Goal: Task Accomplishment & Management: Manage account settings

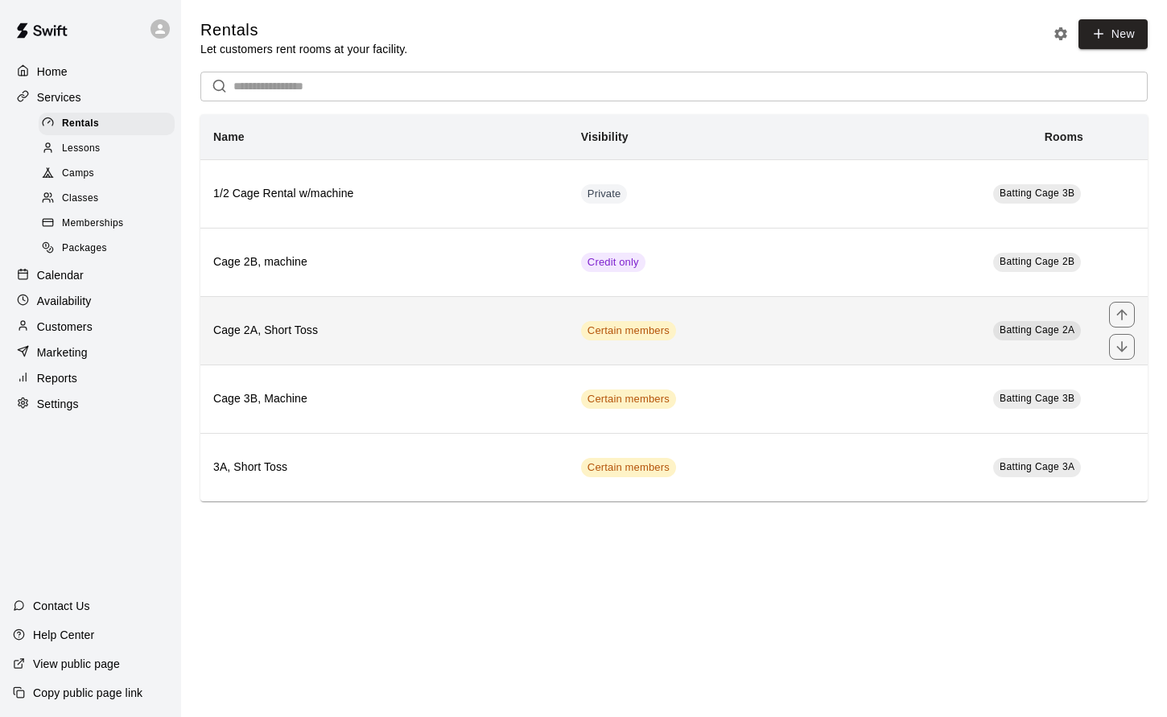
click at [723, 335] on td "Certain members" at bounding box center [701, 330] width 267 height 68
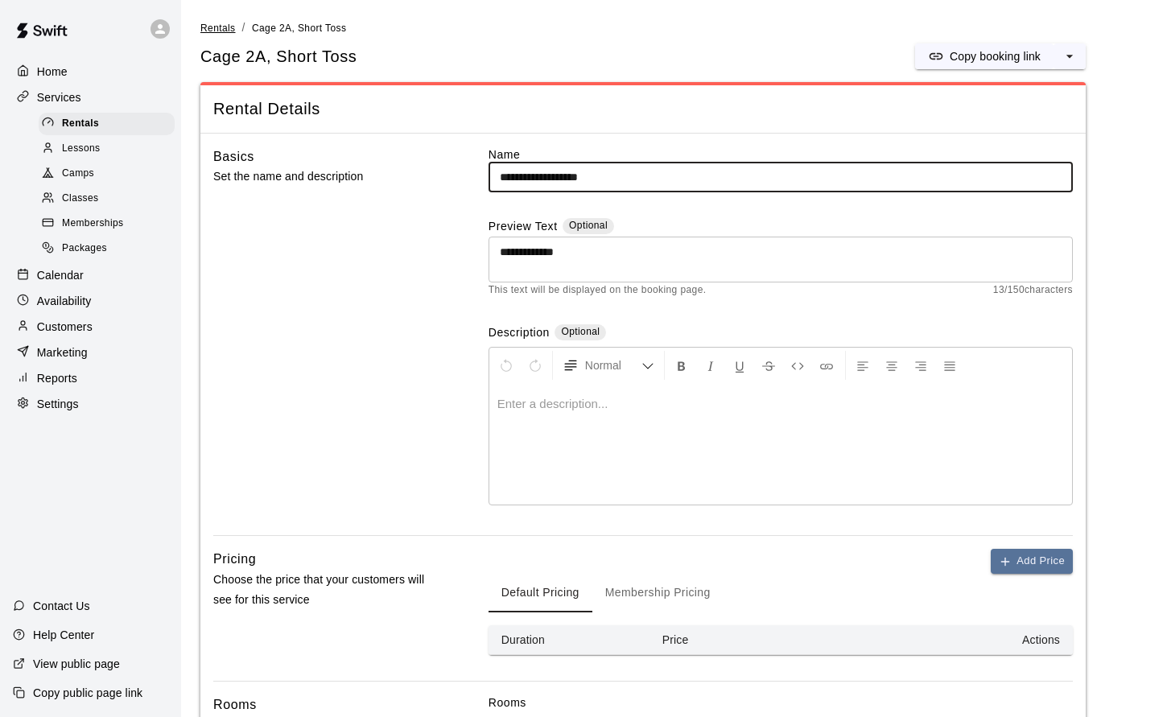
click at [222, 30] on span "Rentals" at bounding box center [217, 28] width 35 height 11
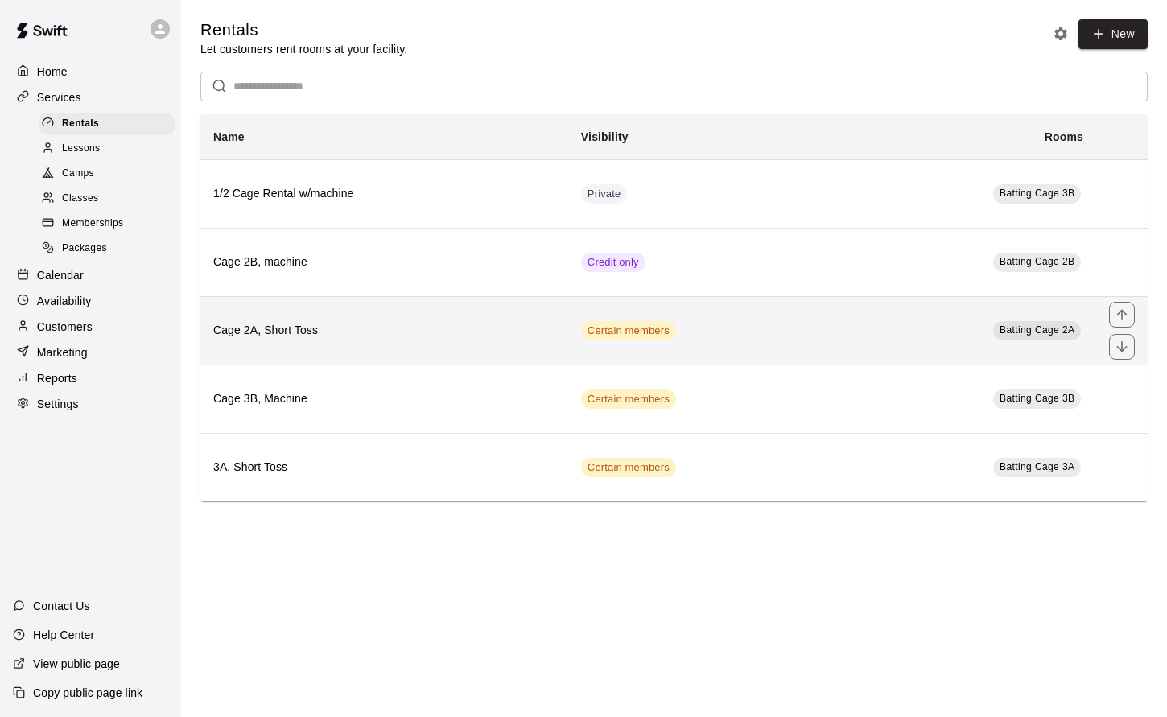
click at [719, 334] on td "Certain members" at bounding box center [701, 330] width 267 height 68
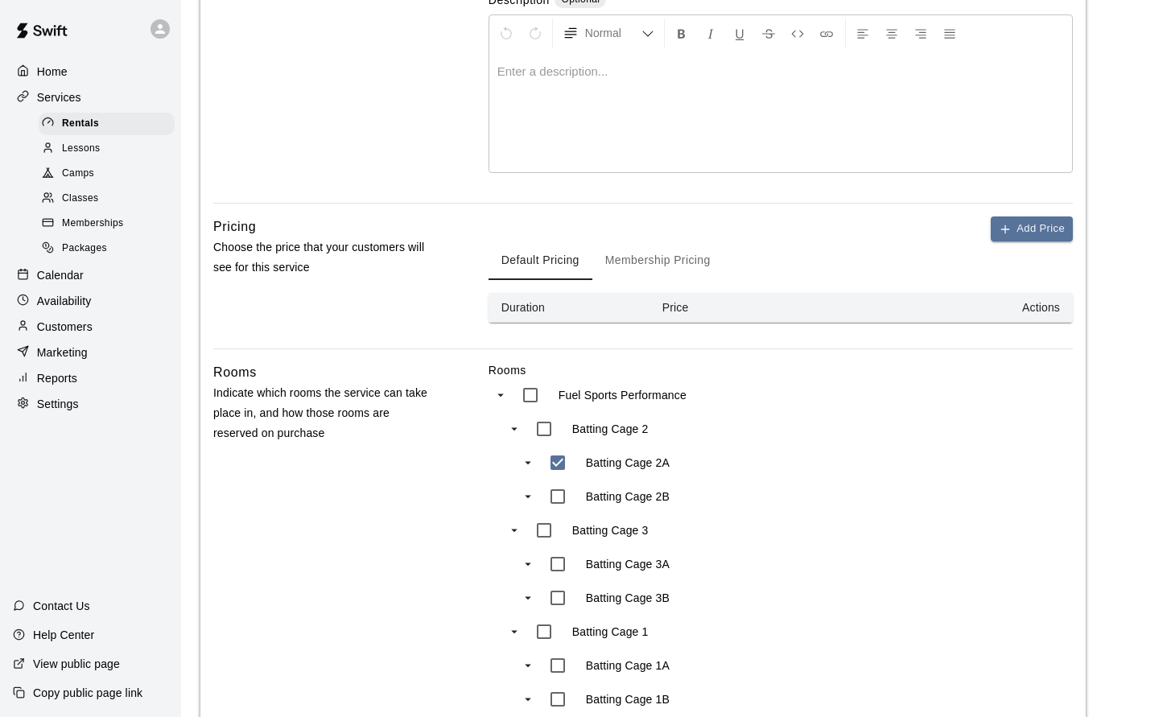
scroll to position [390, 0]
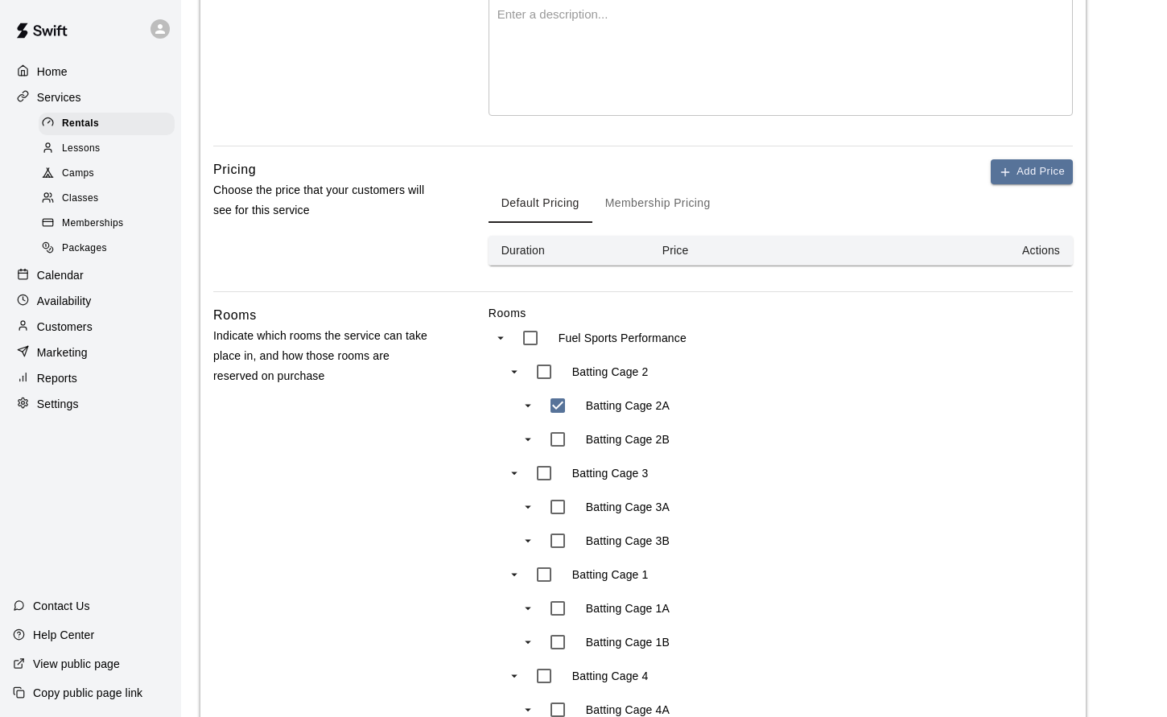
click at [673, 200] on button "Membership Pricing" at bounding box center [657, 203] width 131 height 39
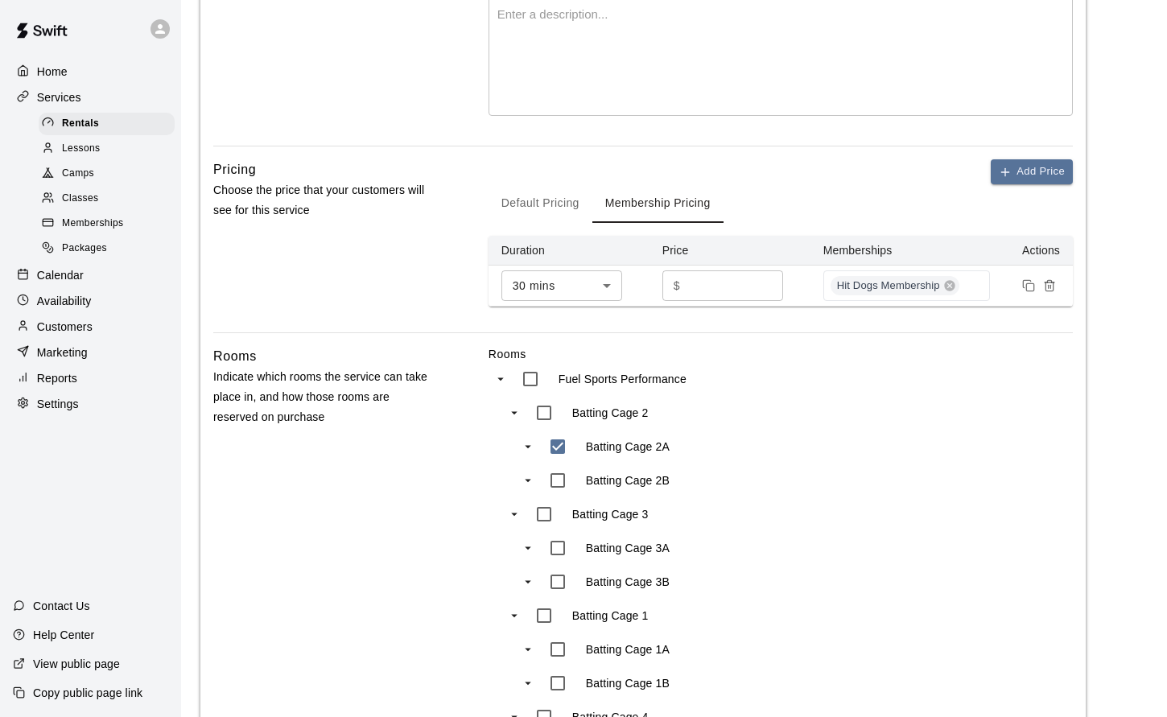
click at [1048, 288] on icon "Remove price" at bounding box center [1049, 285] width 13 height 13
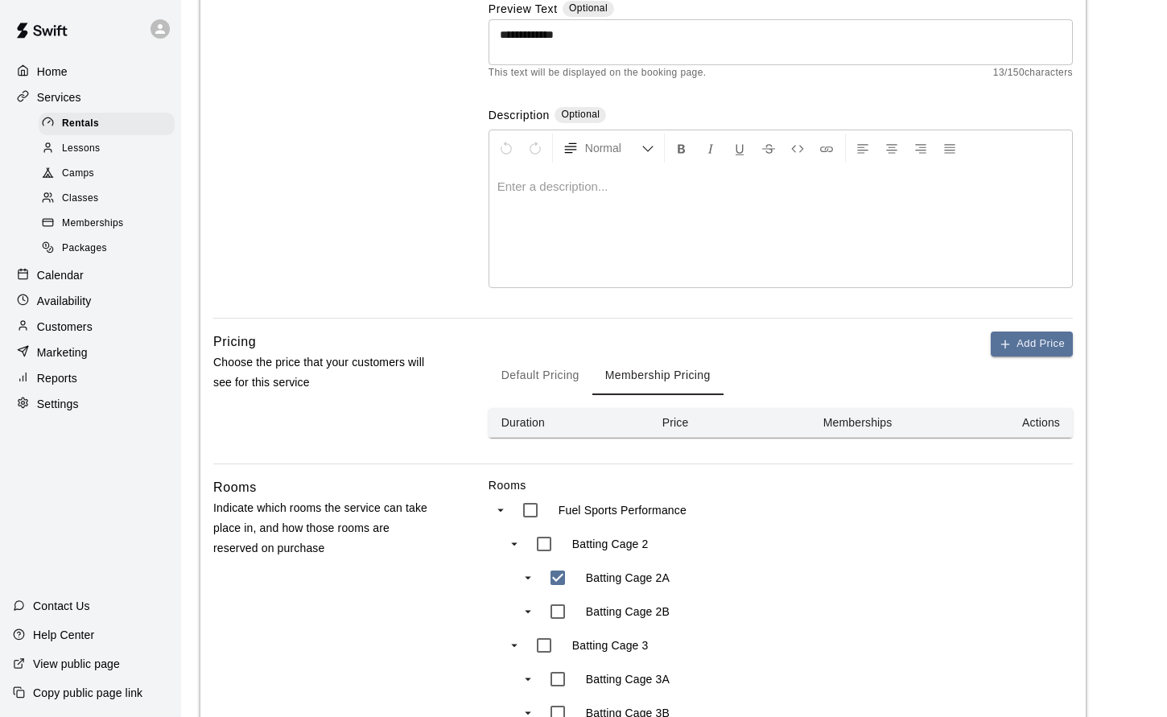
scroll to position [230, 0]
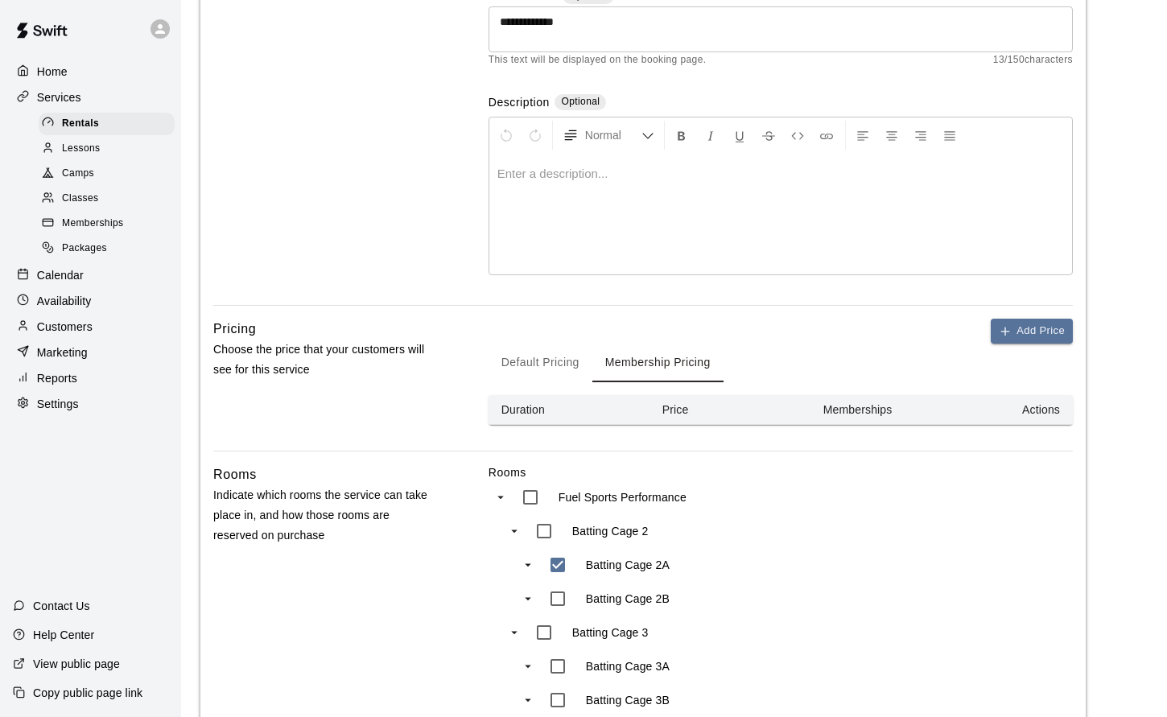
click at [850, 415] on th "Memberships" at bounding box center [888, 410] width 157 height 30
click at [552, 370] on button "Default Pricing" at bounding box center [541, 363] width 104 height 39
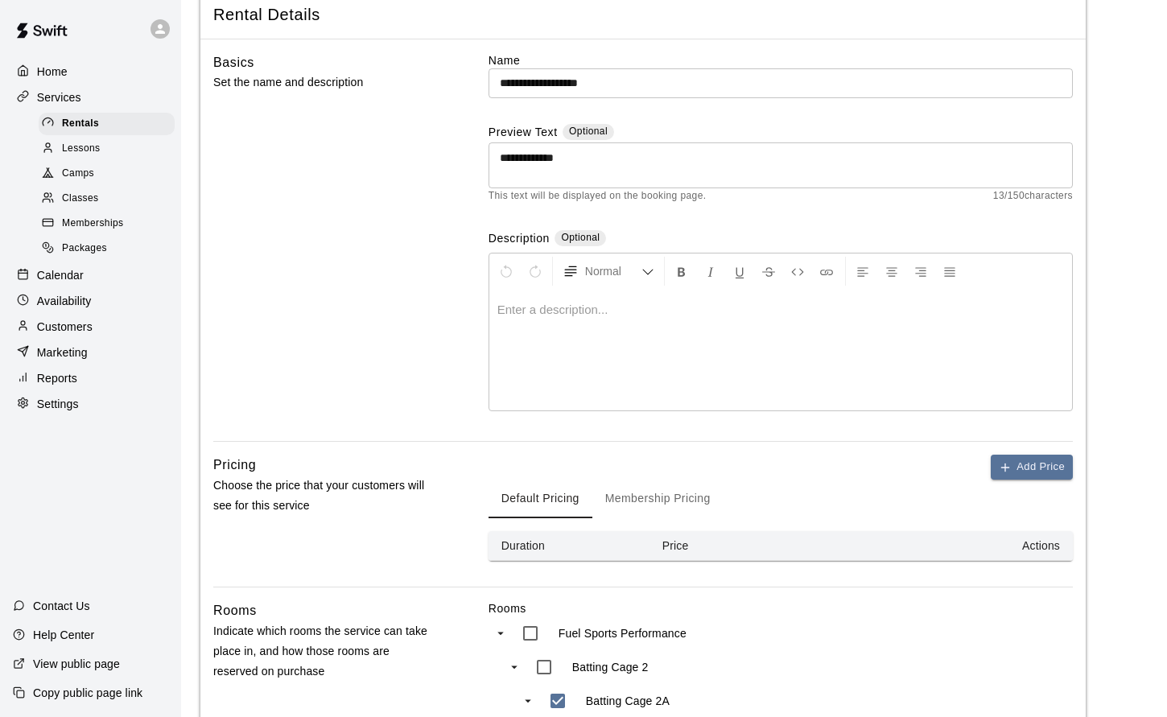
scroll to position [141, 0]
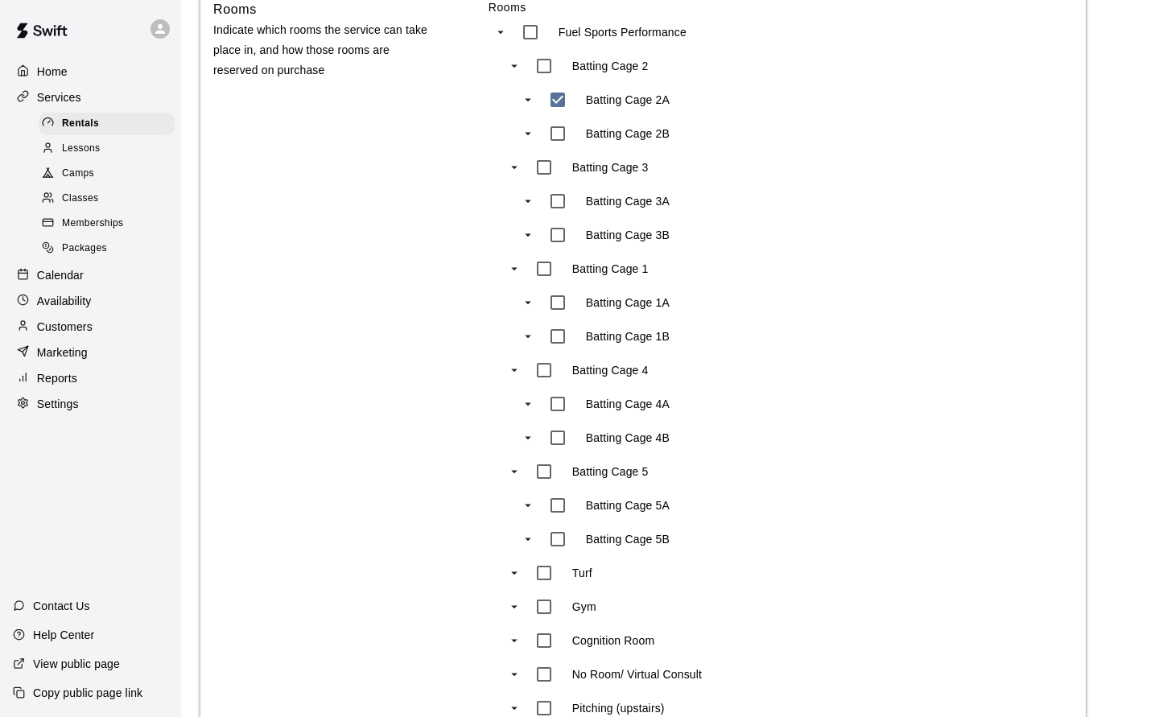
scroll to position [355, 0]
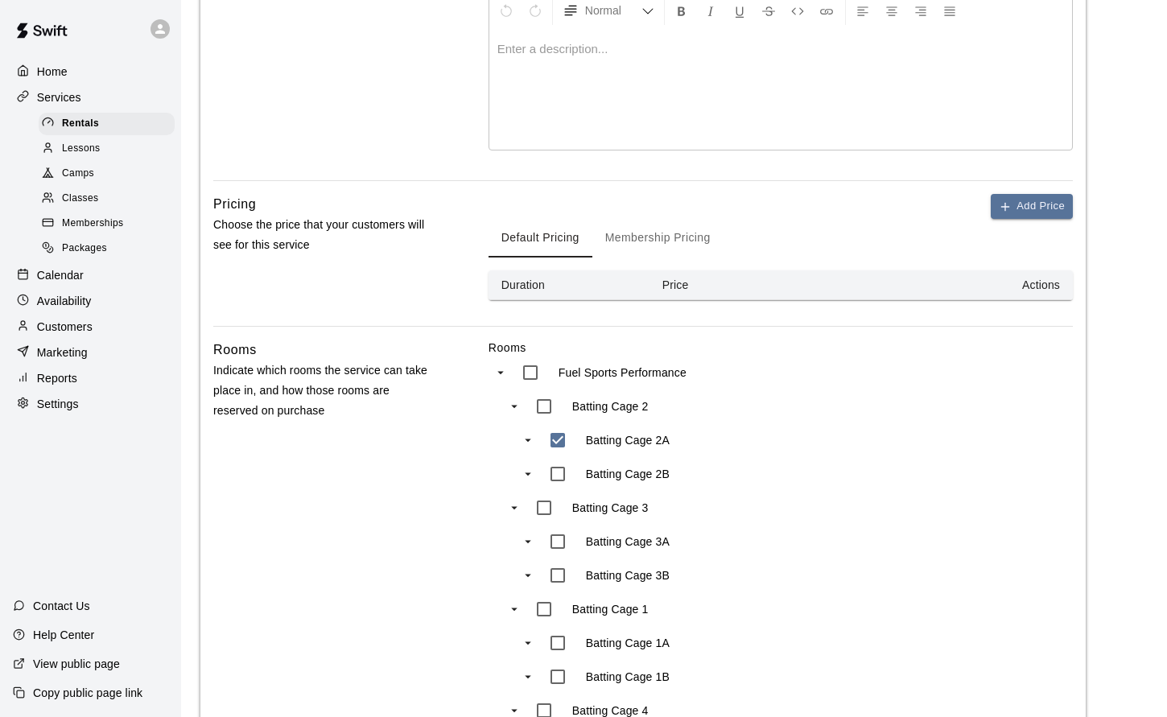
click at [667, 245] on button "Membership Pricing" at bounding box center [657, 238] width 131 height 39
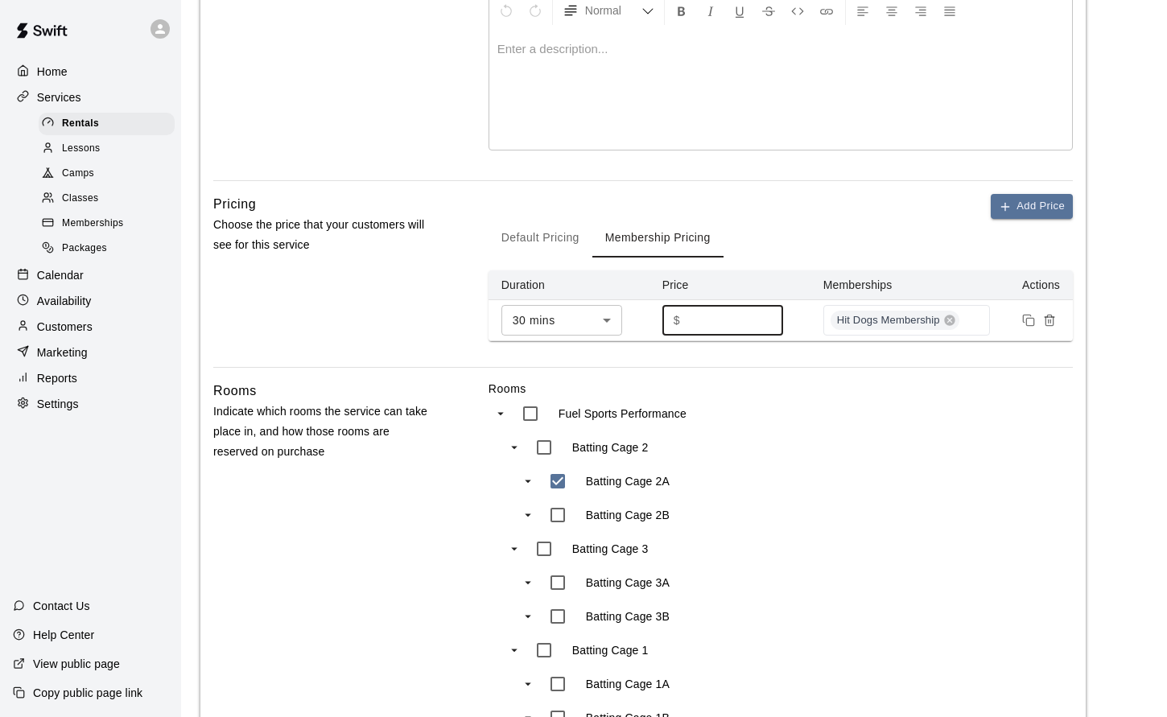
drag, startPoint x: 693, startPoint y: 320, endPoint x: 660, endPoint y: 320, distance: 33.0
click at [687, 320] on input "*" at bounding box center [735, 320] width 97 height 30
click at [760, 410] on div "Fuel Sports Performance" at bounding box center [658, 414] width 291 height 34
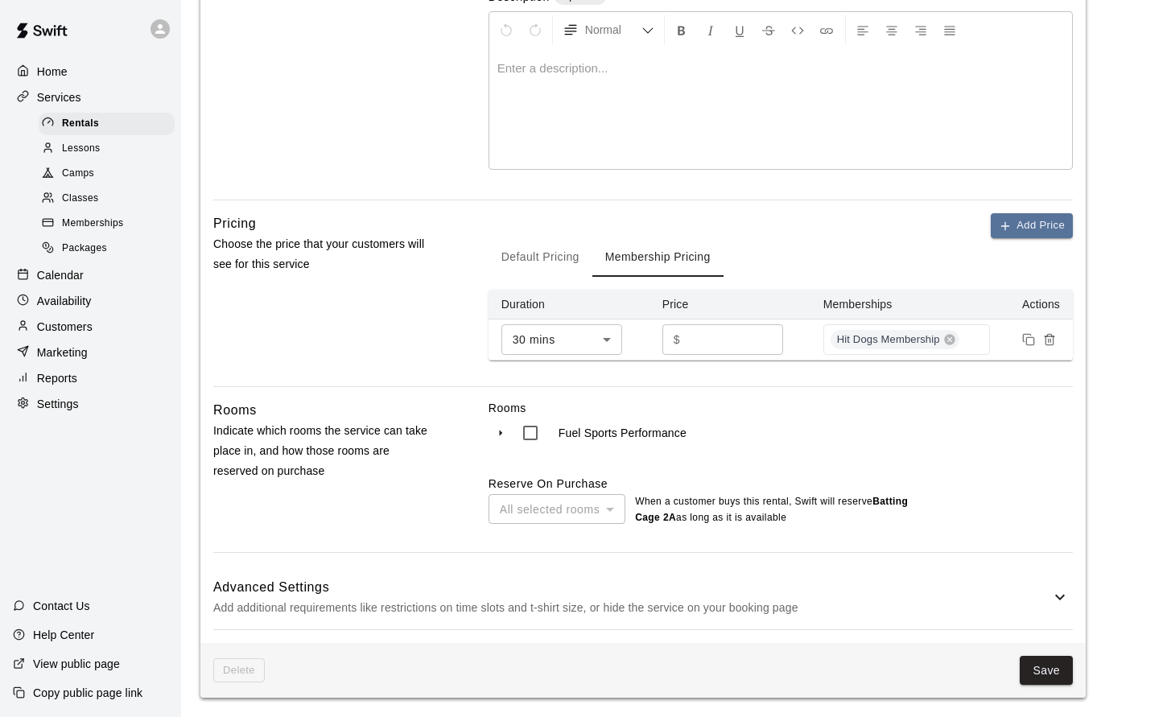
scroll to position [336, 0]
drag, startPoint x: 703, startPoint y: 343, endPoint x: 667, endPoint y: 343, distance: 35.4
click at [687, 343] on input "*" at bounding box center [735, 339] width 97 height 30
type input "***"
click at [1039, 668] on button "Save" at bounding box center [1046, 671] width 53 height 30
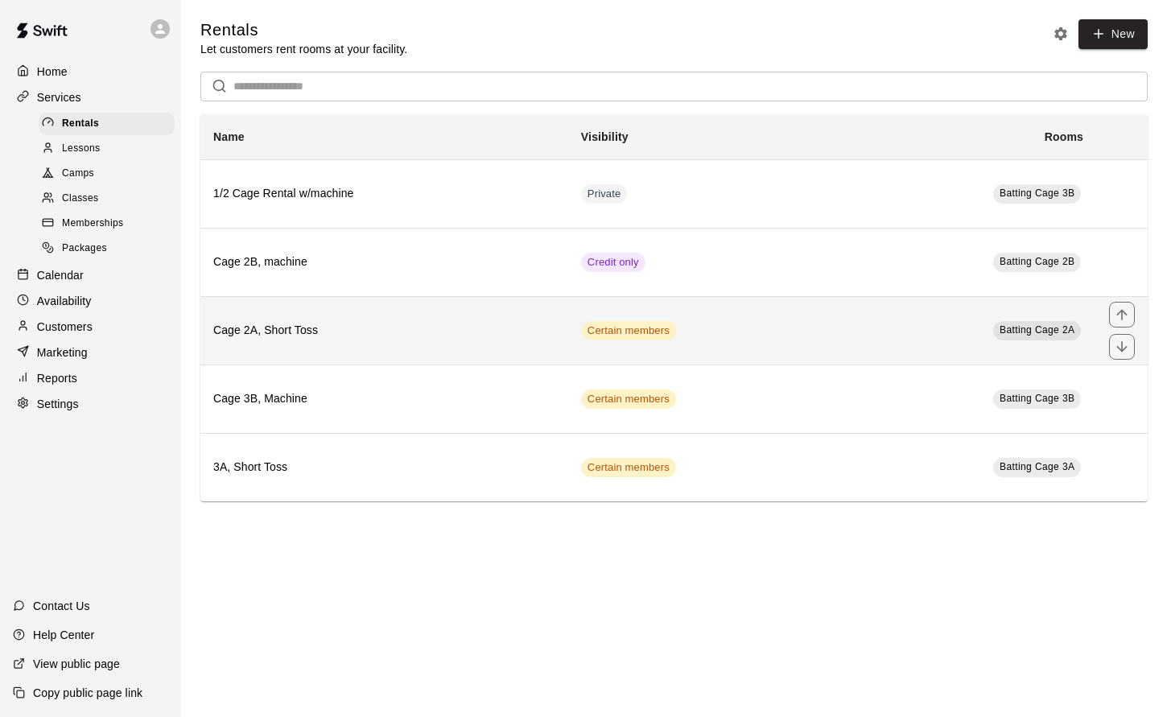
click at [740, 351] on td "Certain members" at bounding box center [701, 330] width 267 height 68
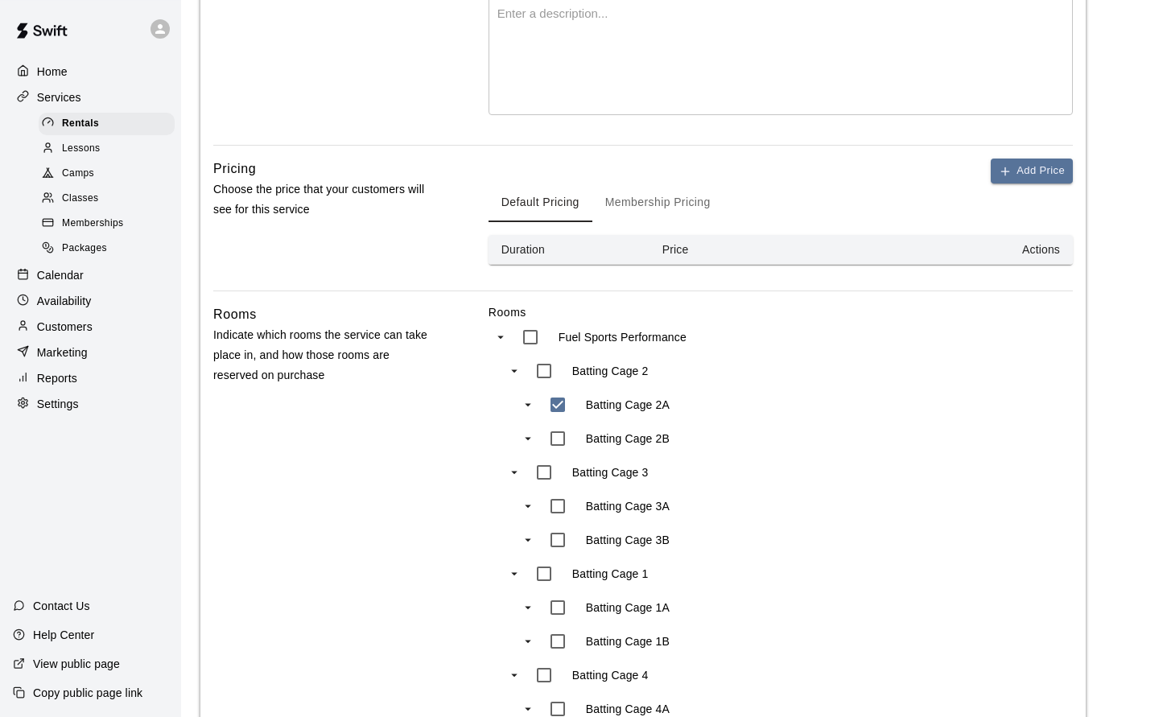
scroll to position [386, 0]
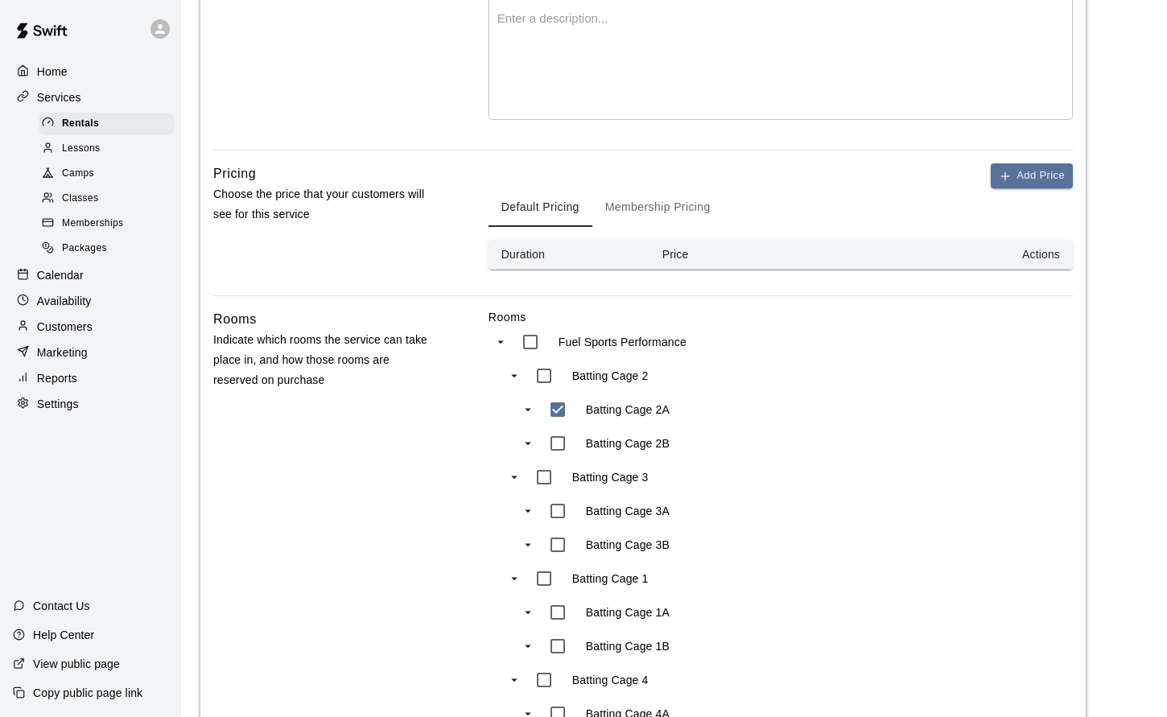
click at [658, 202] on button "Membership Pricing" at bounding box center [657, 207] width 131 height 39
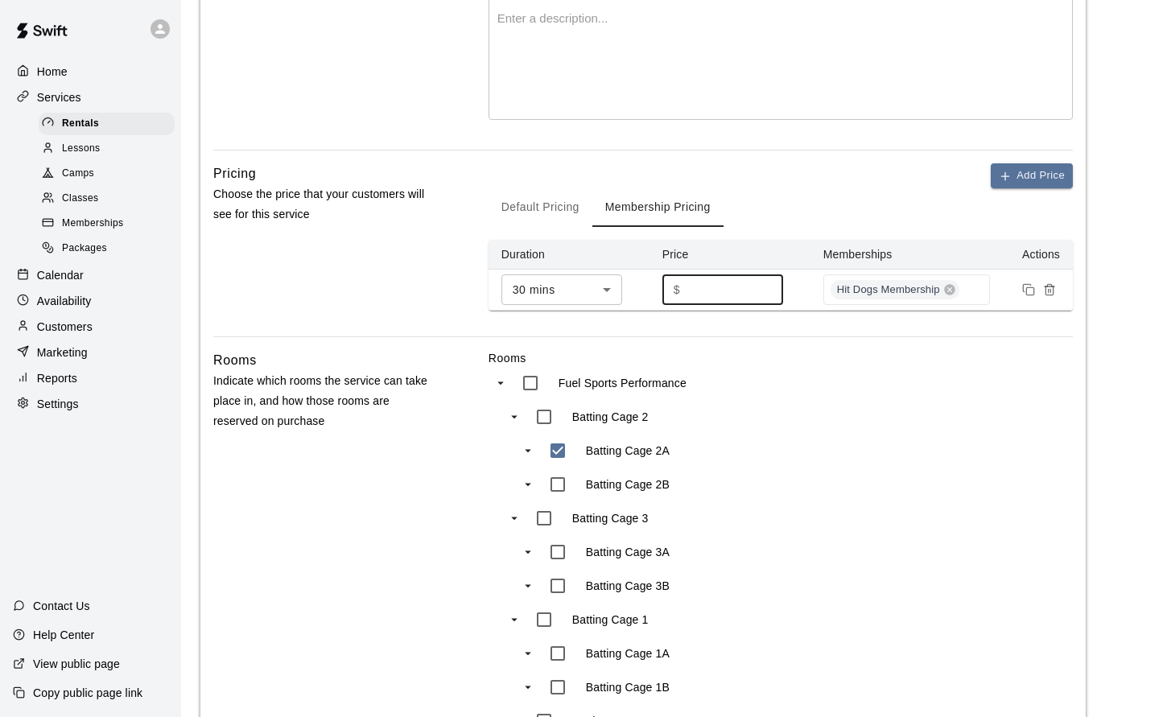
drag, startPoint x: 711, startPoint y: 288, endPoint x: 650, endPoint y: 288, distance: 61.2
click at [687, 288] on input "***" at bounding box center [735, 289] width 97 height 30
click at [1050, 279] on button "Remove price" at bounding box center [1049, 289] width 21 height 21
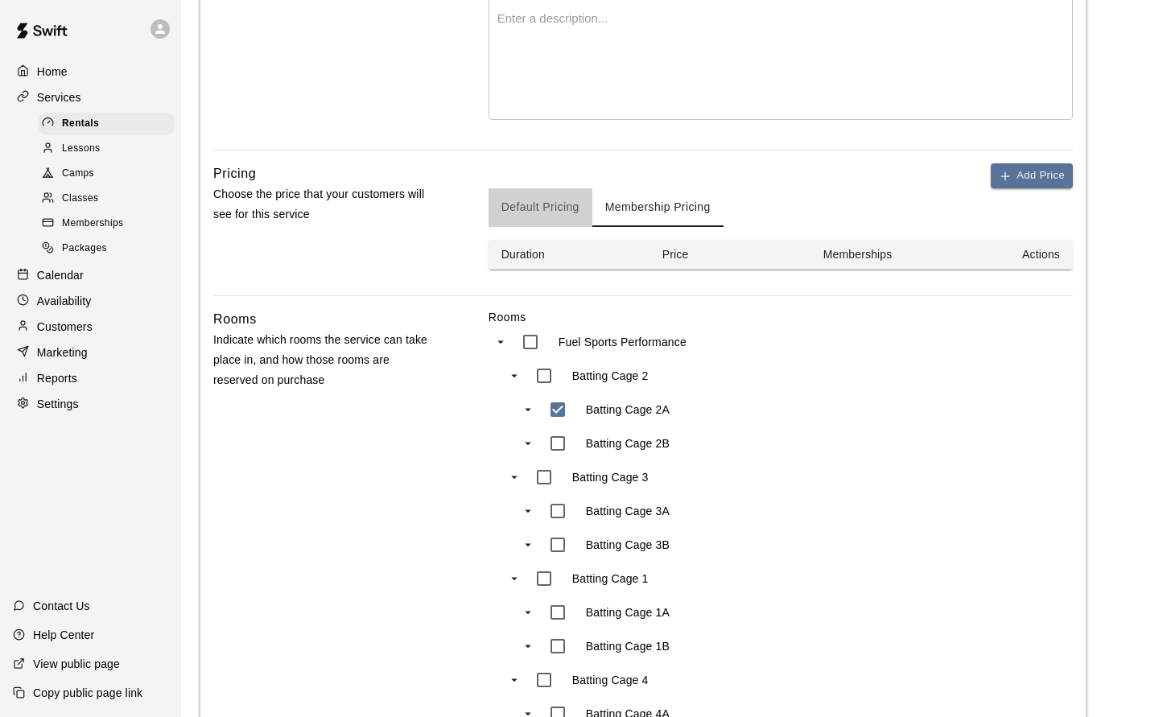
click at [563, 208] on button "Default Pricing" at bounding box center [541, 207] width 104 height 39
click at [1048, 180] on button "Add Price" at bounding box center [1032, 175] width 82 height 25
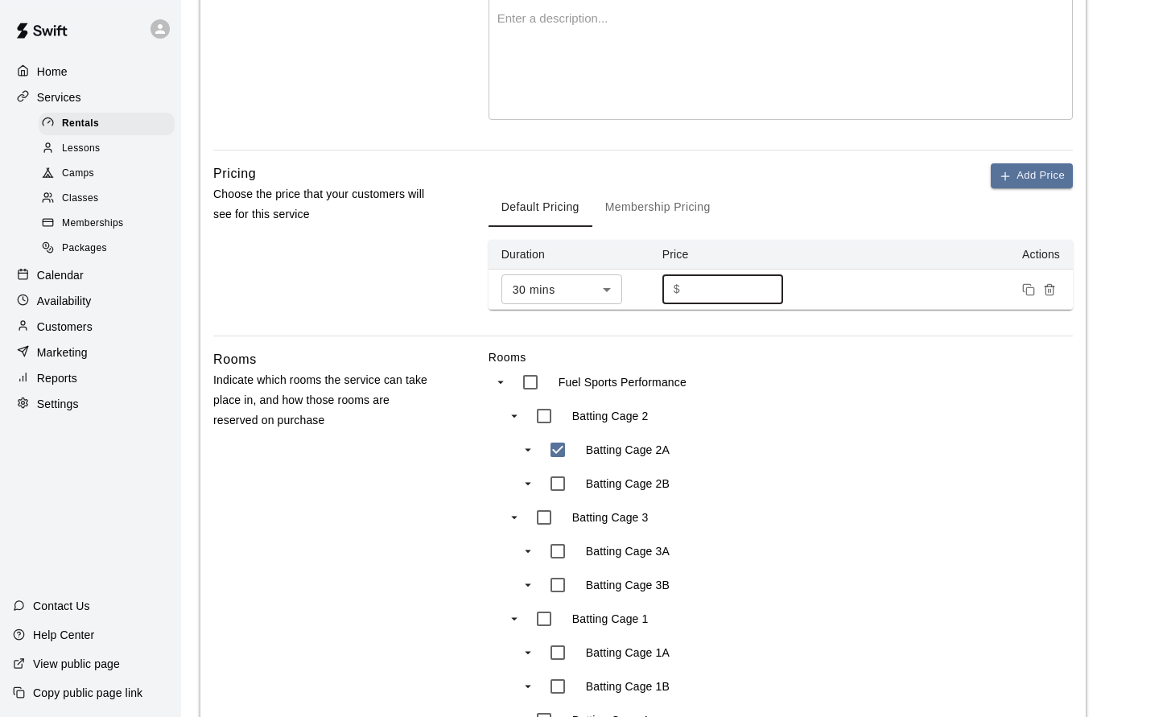
drag, startPoint x: 701, startPoint y: 292, endPoint x: 647, endPoint y: 292, distance: 53.9
click at [687, 292] on input "*" at bounding box center [735, 289] width 97 height 30
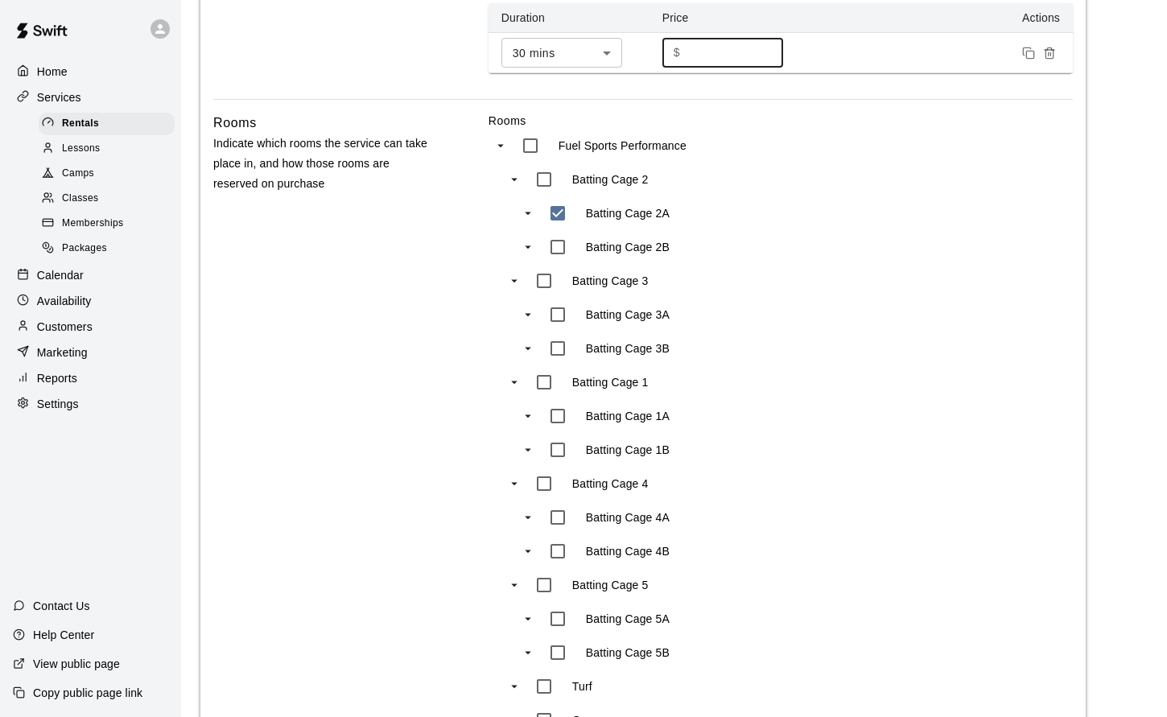
scroll to position [1012, 0]
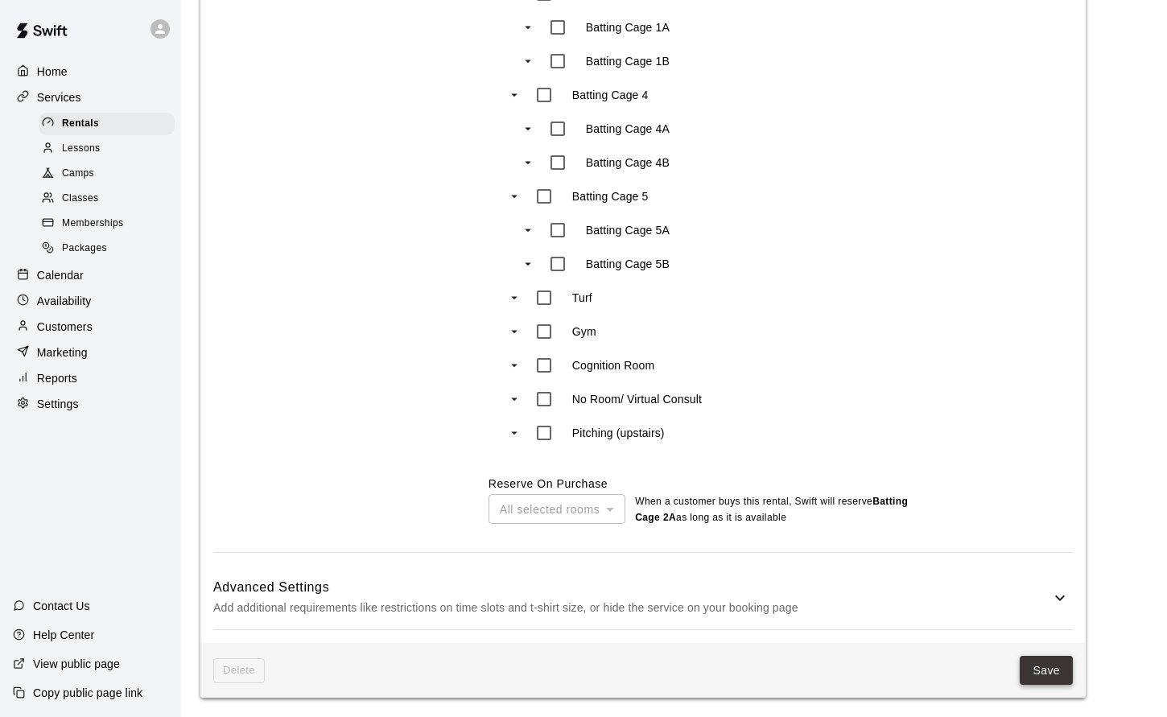
type input "***"
click at [1029, 666] on button "Save" at bounding box center [1046, 671] width 53 height 30
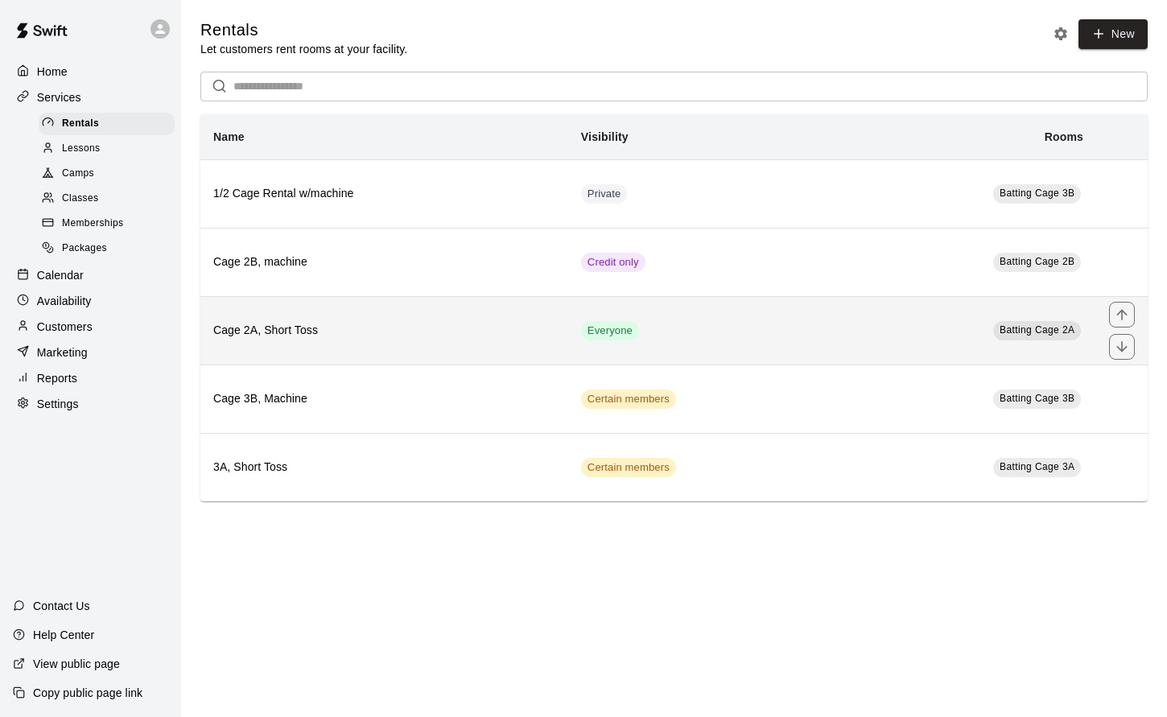
click at [679, 342] on td "Everyone" at bounding box center [701, 330] width 267 height 68
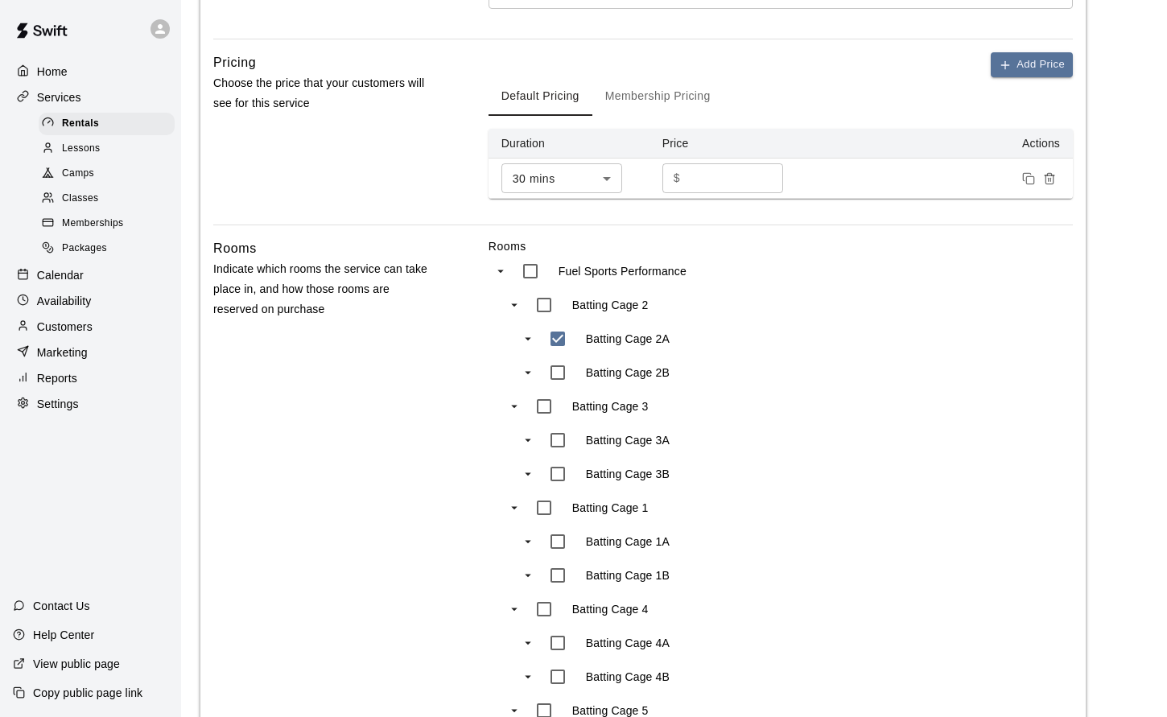
scroll to position [441, 0]
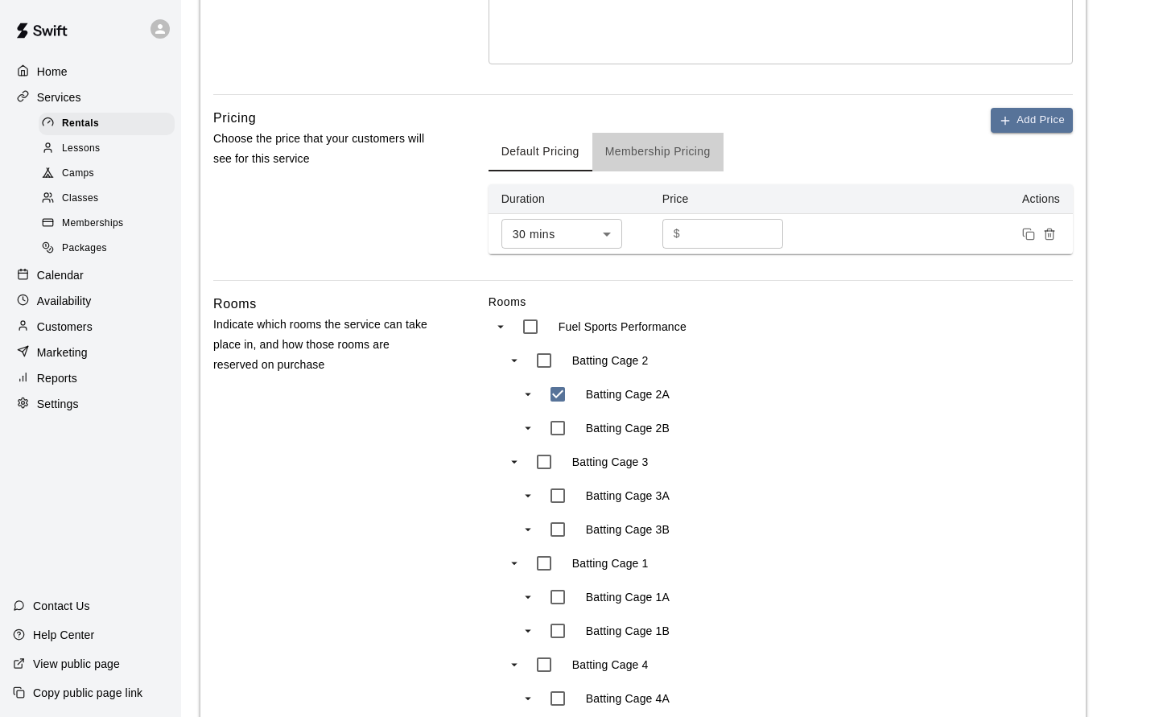
click at [648, 154] on button "Membership Pricing" at bounding box center [657, 152] width 131 height 39
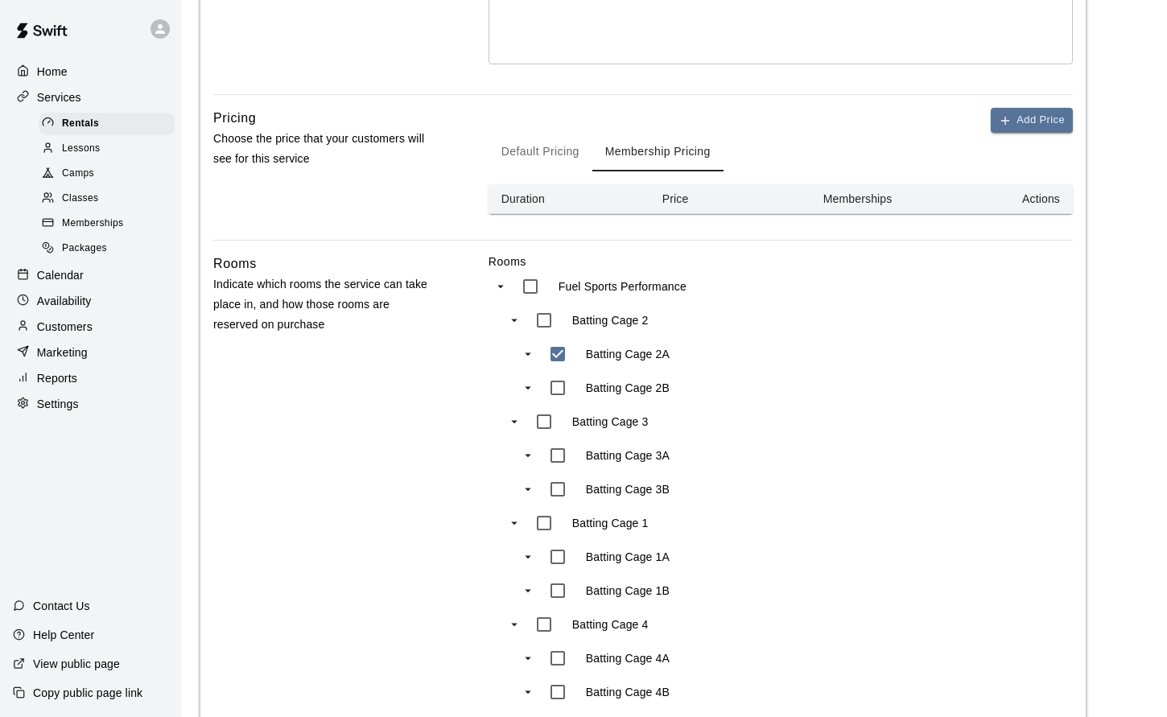
click at [553, 148] on button "Default Pricing" at bounding box center [541, 152] width 104 height 39
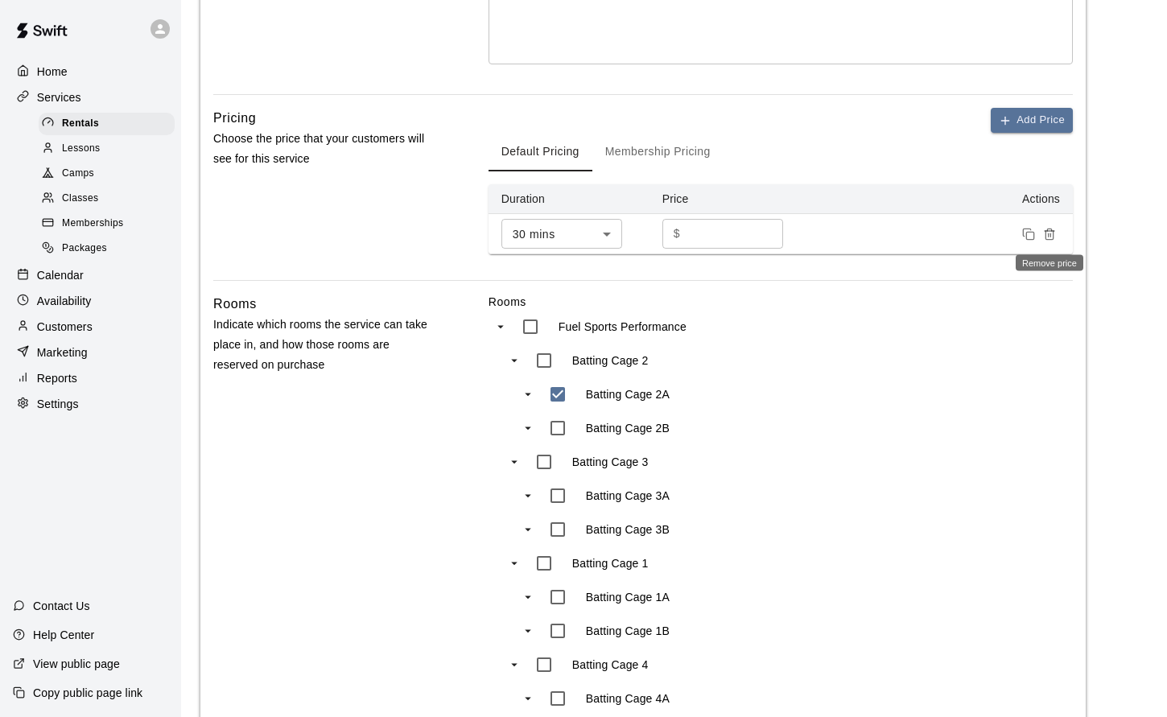
click at [1049, 237] on icon "Remove price" at bounding box center [1049, 234] width 13 height 13
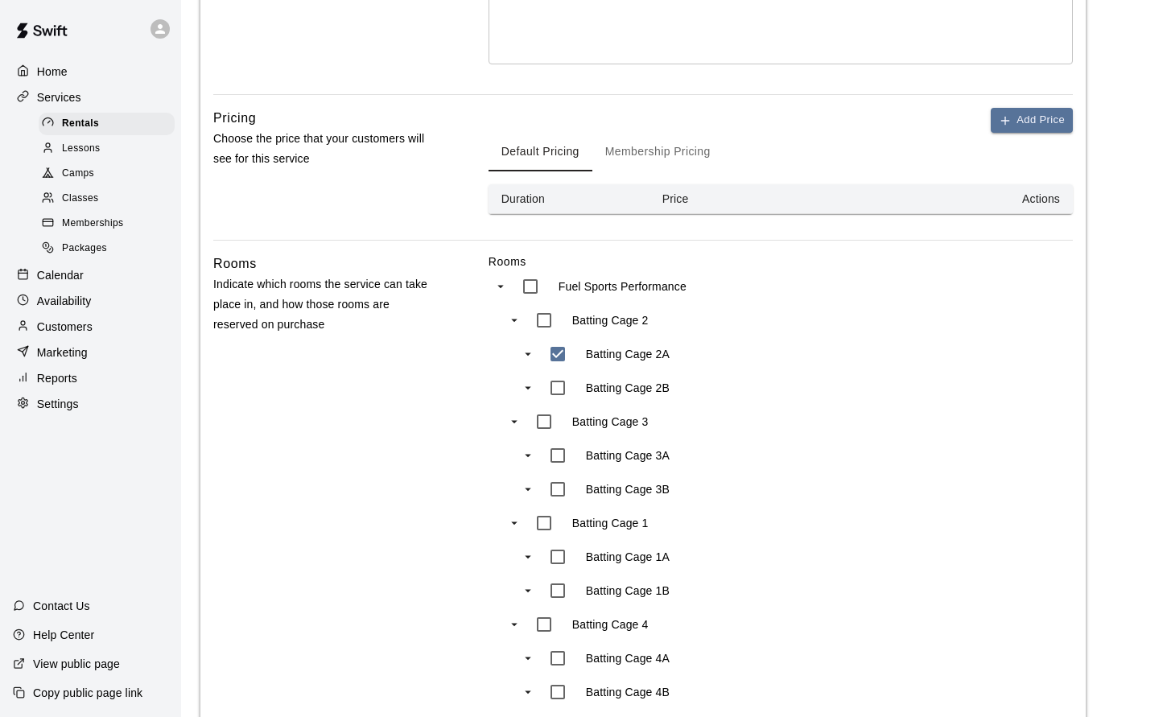
click at [616, 148] on button "Membership Pricing" at bounding box center [657, 152] width 131 height 39
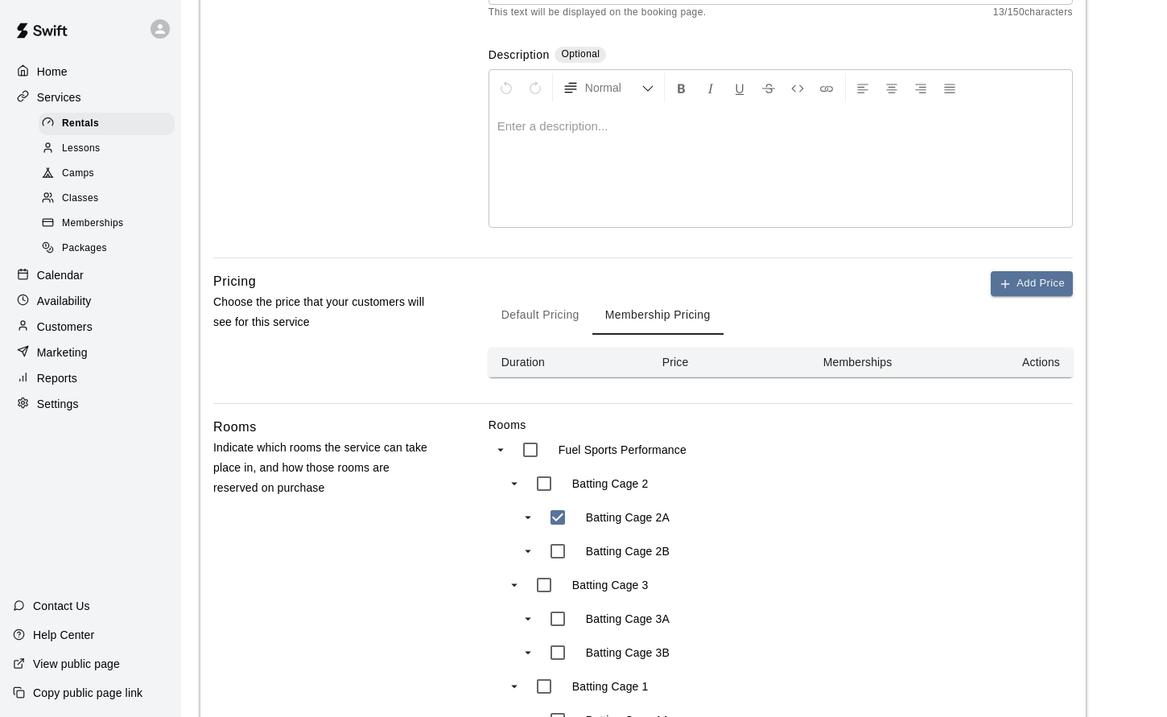
scroll to position [271, 0]
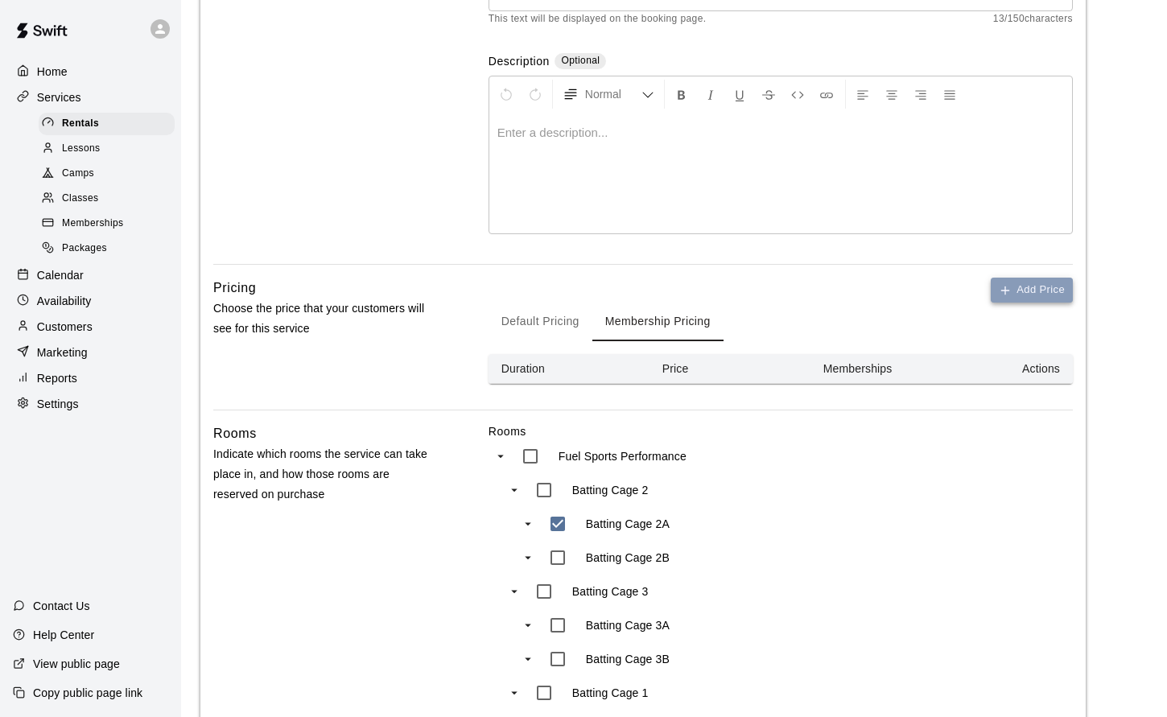
click at [1016, 291] on button "Add Price" at bounding box center [1032, 290] width 82 height 25
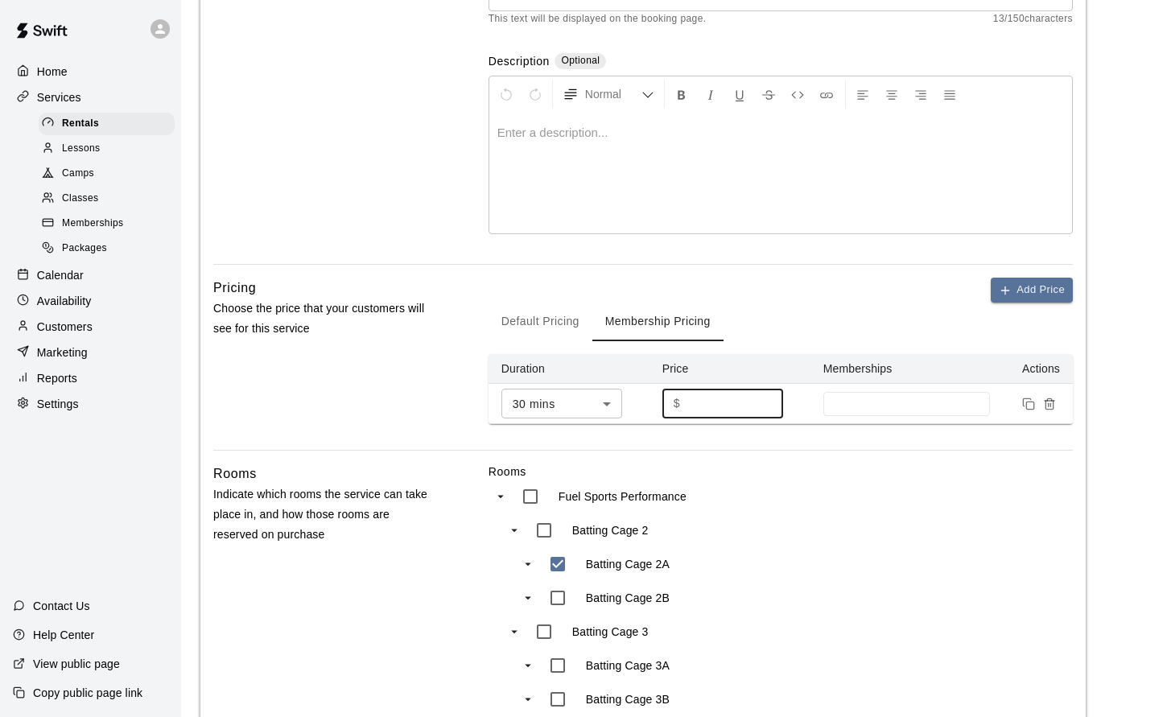
drag, startPoint x: 699, startPoint y: 405, endPoint x: 658, endPoint y: 405, distance: 41.0
click at [687, 405] on input "*" at bounding box center [735, 404] width 97 height 30
type input "***"
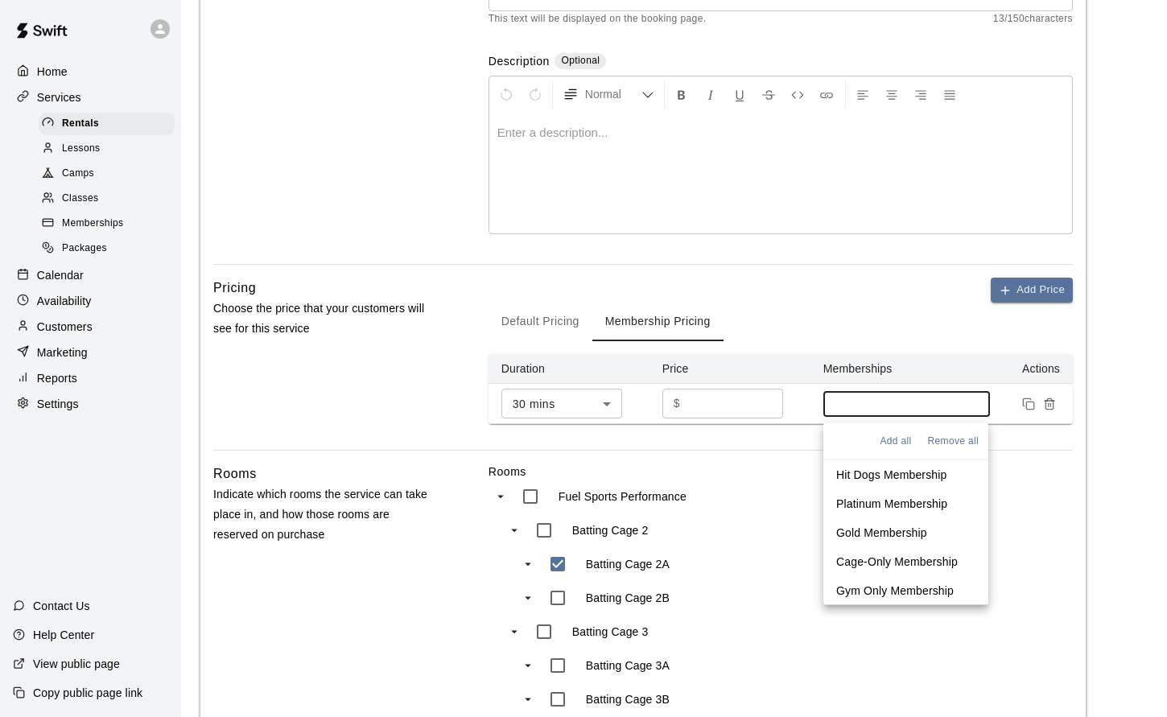
click at [936, 404] on input at bounding box center [906, 404] width 151 height 13
click at [714, 414] on input "***" at bounding box center [735, 404] width 97 height 30
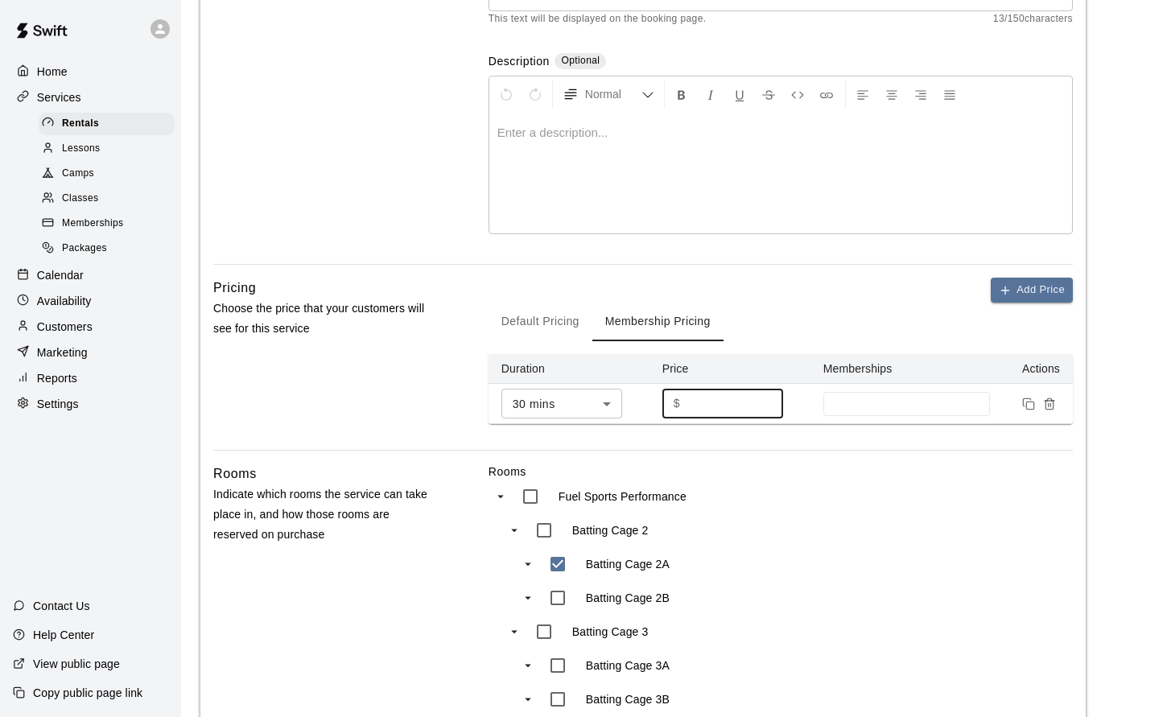
drag, startPoint x: 713, startPoint y: 405, endPoint x: 644, endPoint y: 405, distance: 69.2
click at [687, 405] on input "***" at bounding box center [735, 404] width 97 height 30
click at [891, 402] on input at bounding box center [906, 404] width 151 height 13
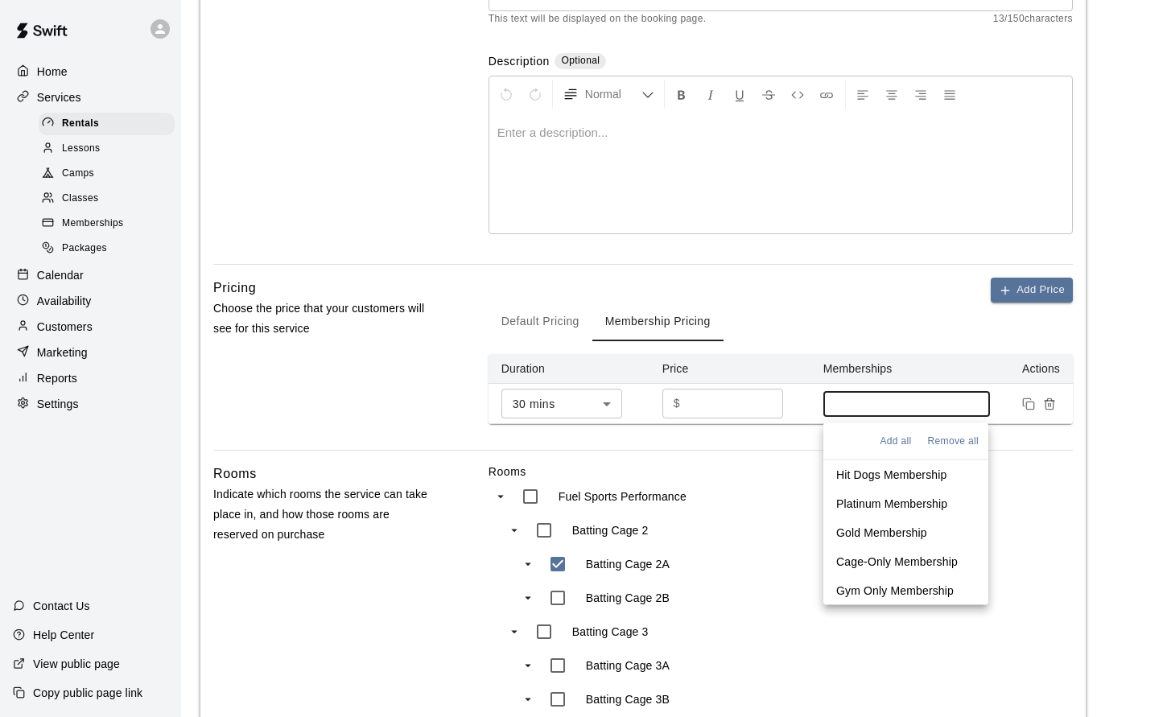
click at [903, 472] on p "Hit Dogs Membership" at bounding box center [891, 475] width 110 height 16
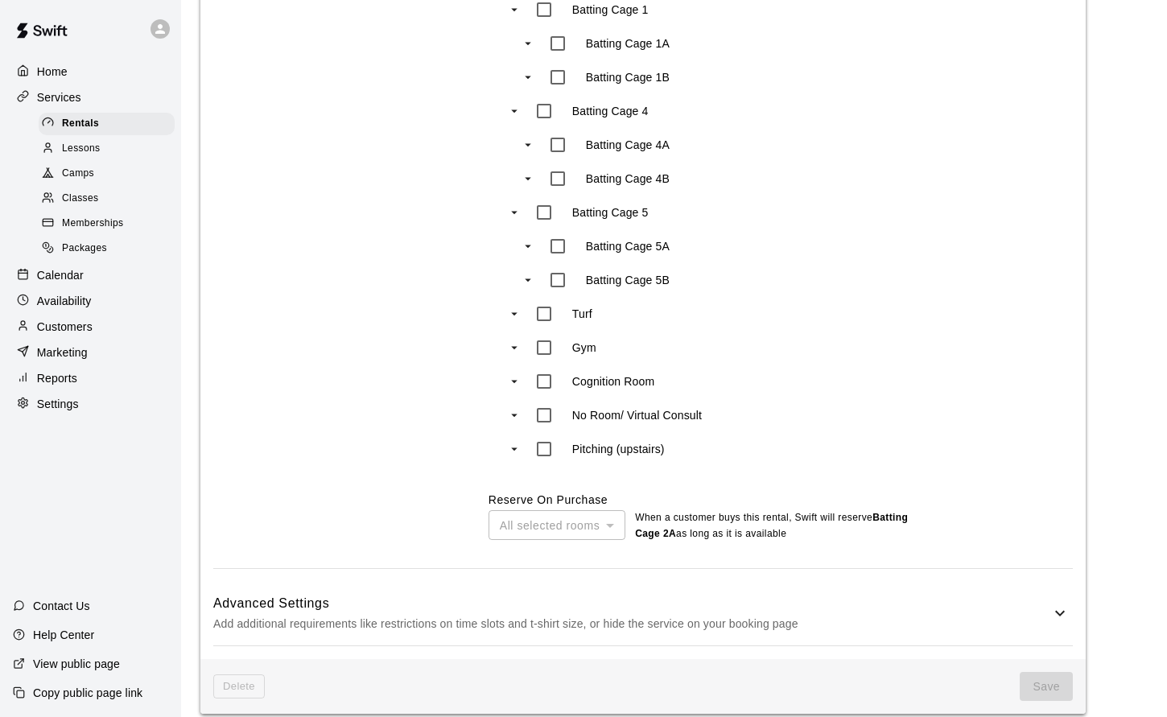
scroll to position [1012, 0]
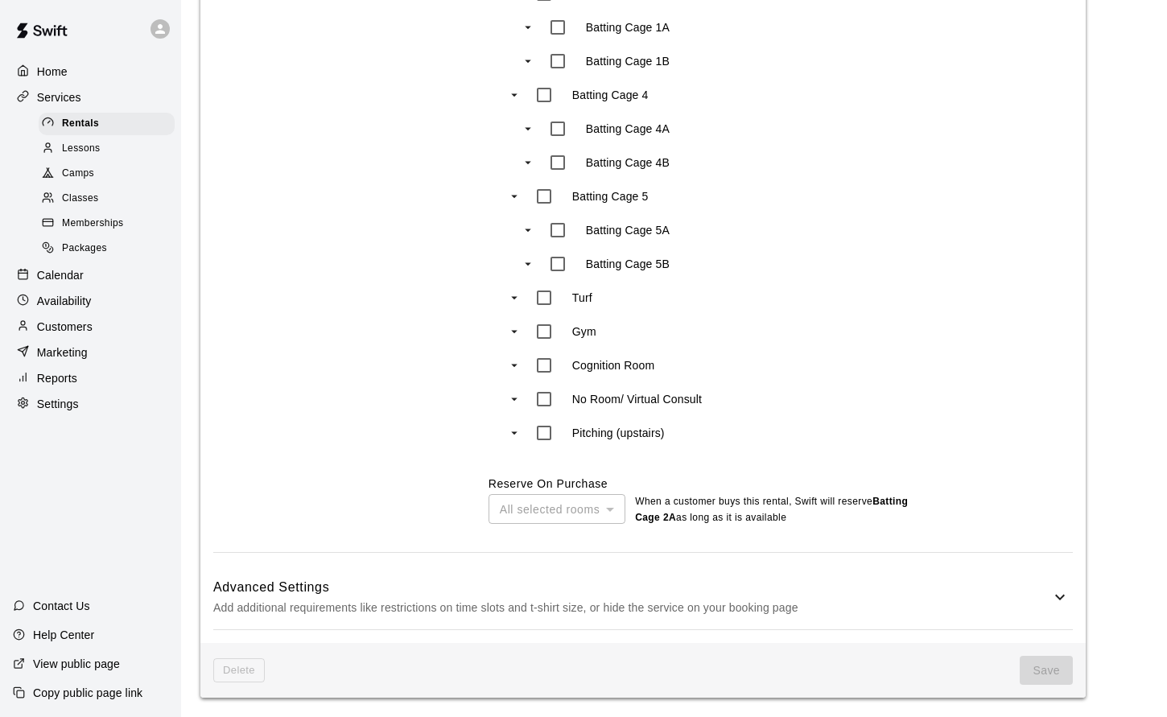
click at [1038, 665] on span "Save" at bounding box center [1046, 671] width 53 height 30
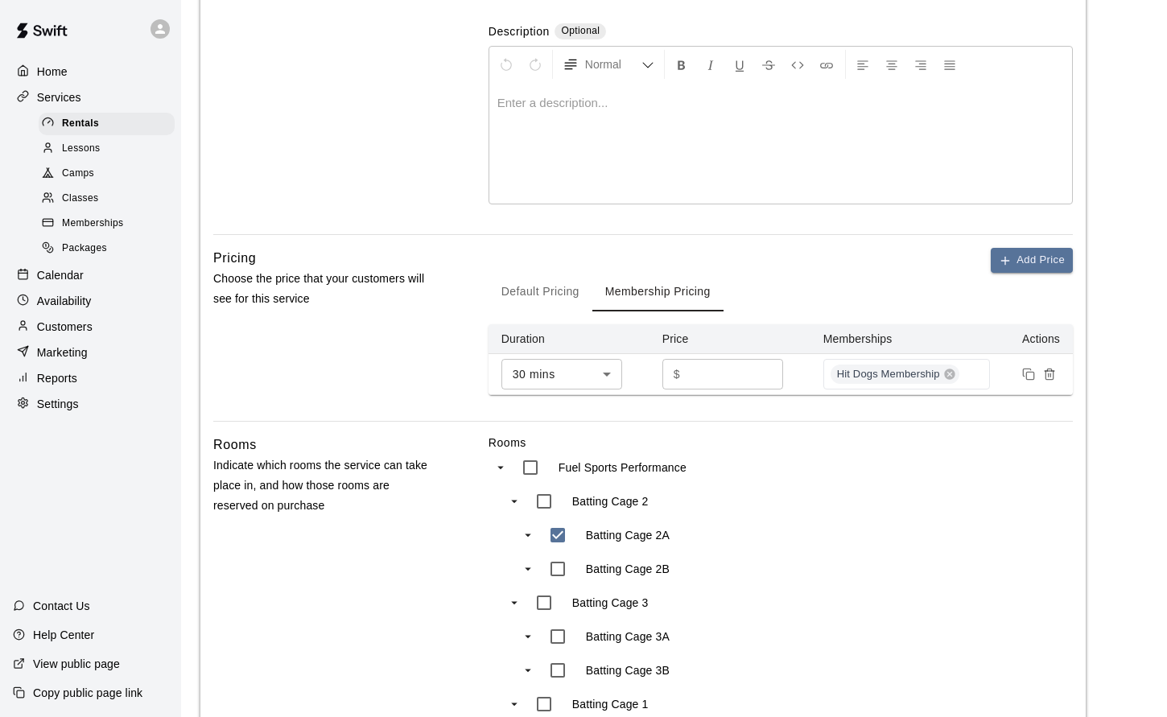
scroll to position [298, 0]
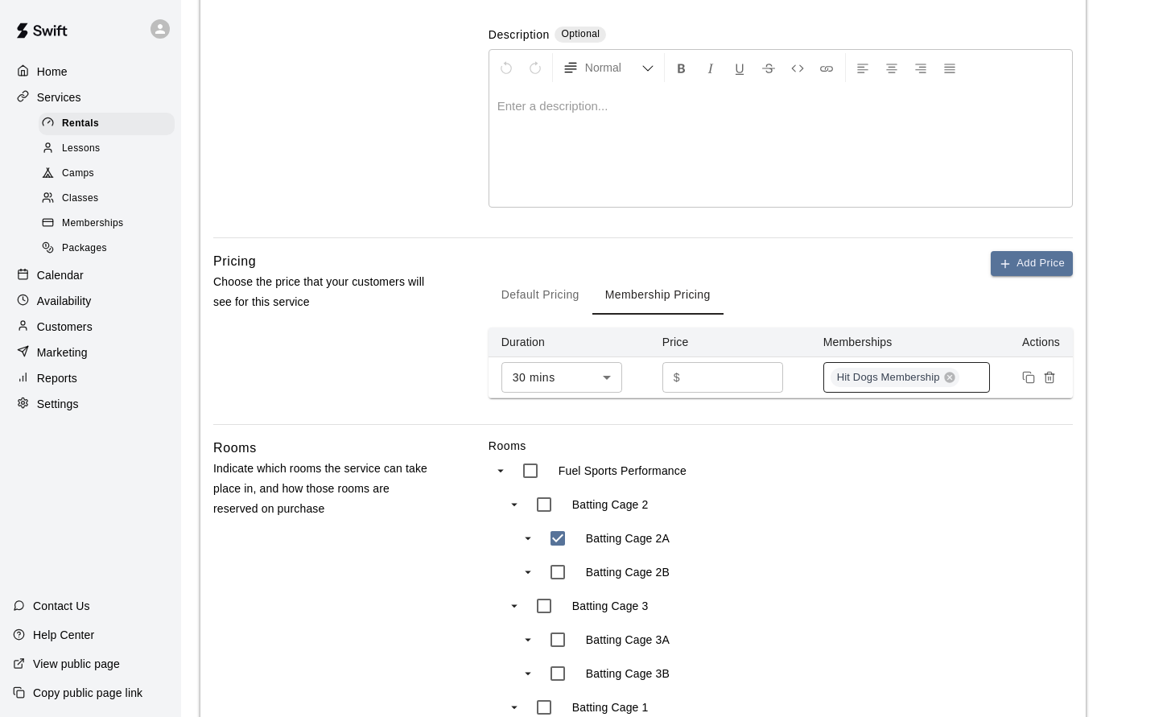
click at [976, 381] on div "Hit Dogs Membership" at bounding box center [906, 377] width 167 height 31
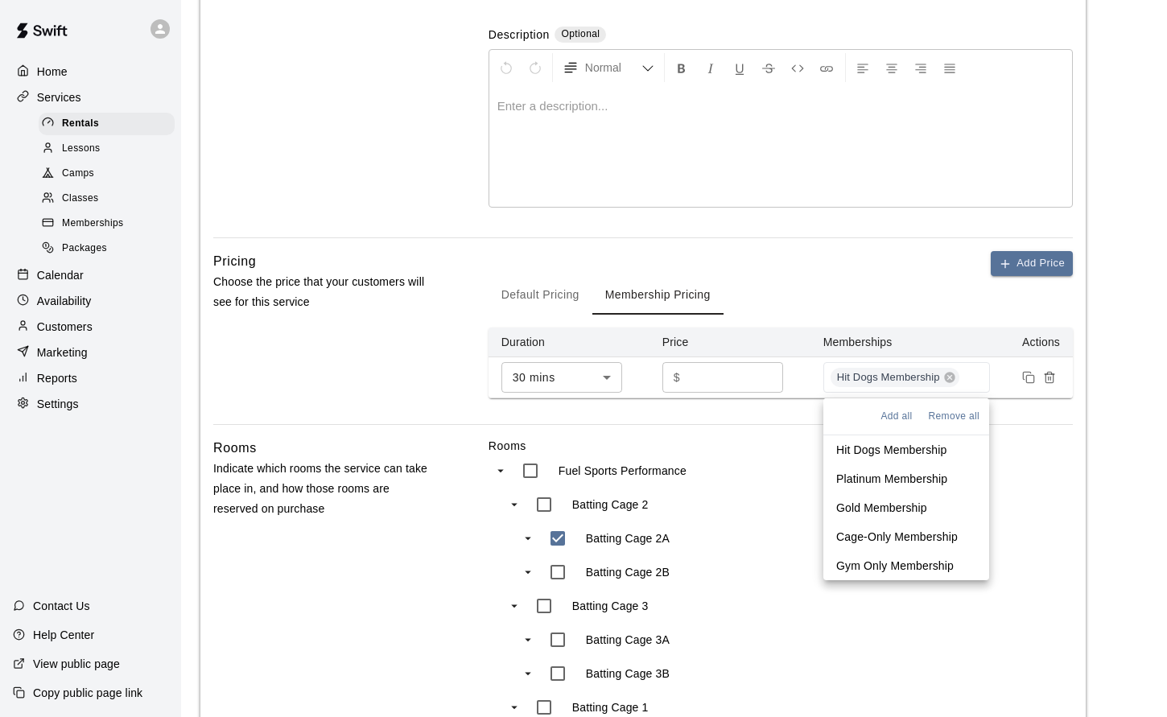
click at [891, 476] on p "Platinum Membership" at bounding box center [891, 479] width 111 height 16
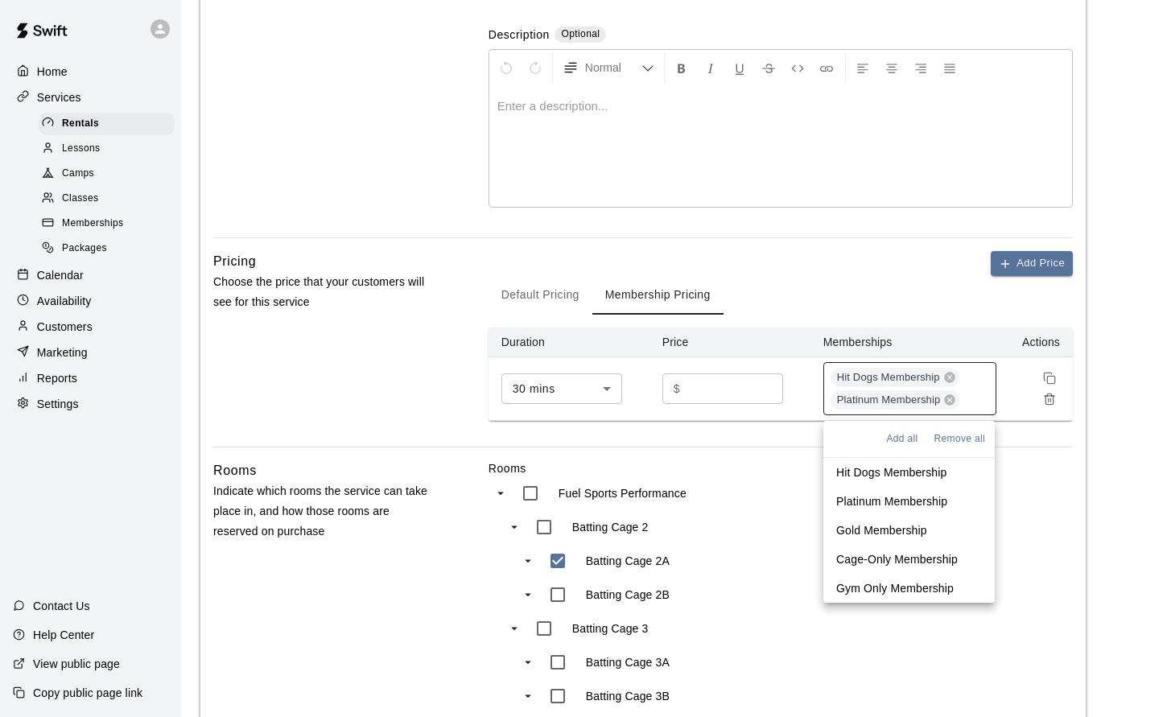
click at [976, 404] on div "Hit Dogs Membership Platinum Membership" at bounding box center [909, 388] width 173 height 53
click at [880, 530] on p "Gold Membership" at bounding box center [881, 530] width 91 height 16
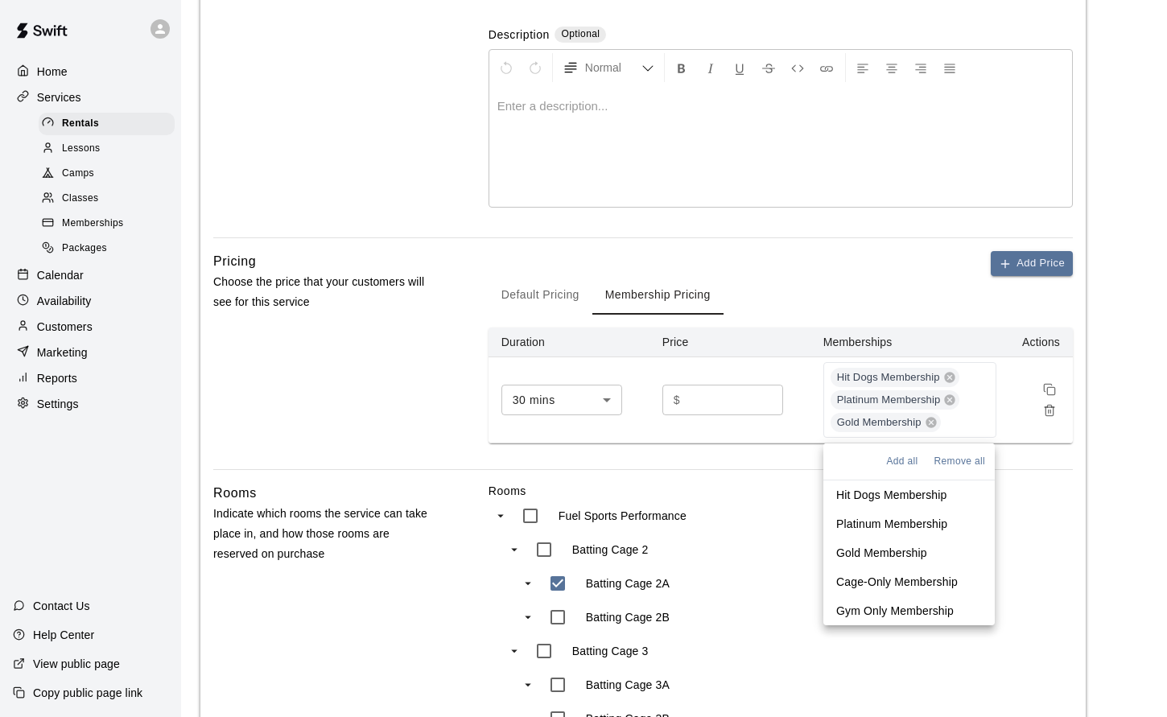
click at [768, 530] on div "Fuel Sports Performance" at bounding box center [658, 516] width 291 height 34
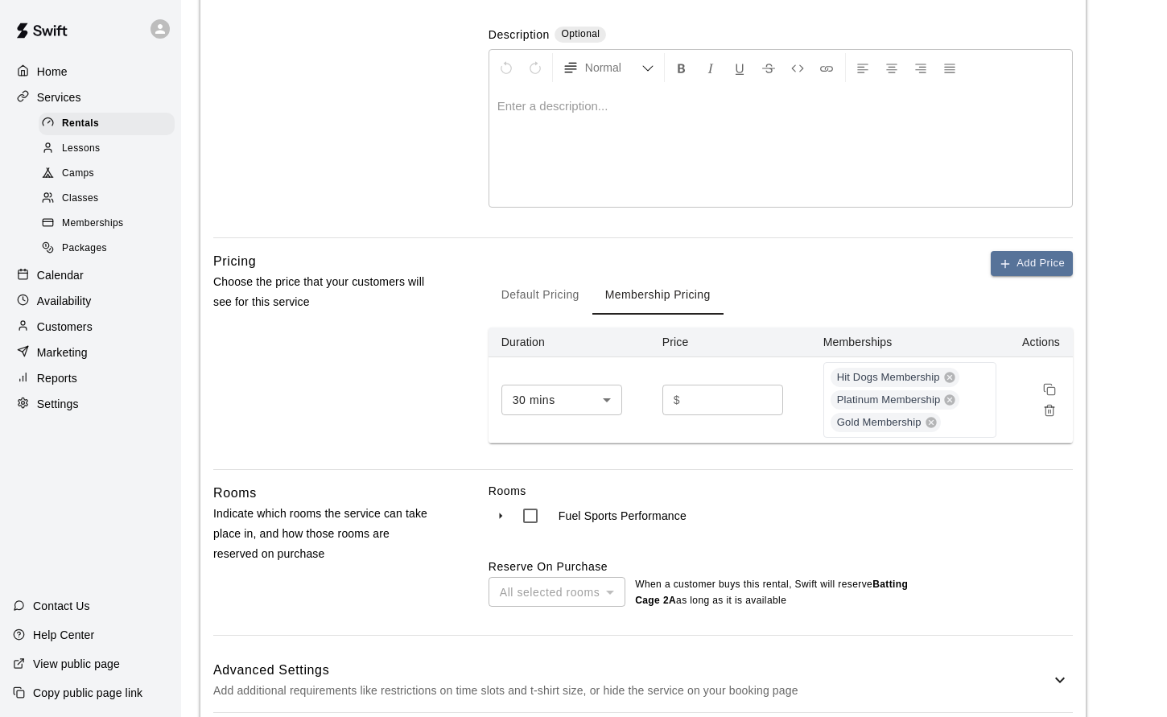
click at [728, 402] on input "number" at bounding box center [735, 400] width 97 height 30
type input "***"
click at [825, 485] on label "Rooms" at bounding box center [781, 491] width 584 height 16
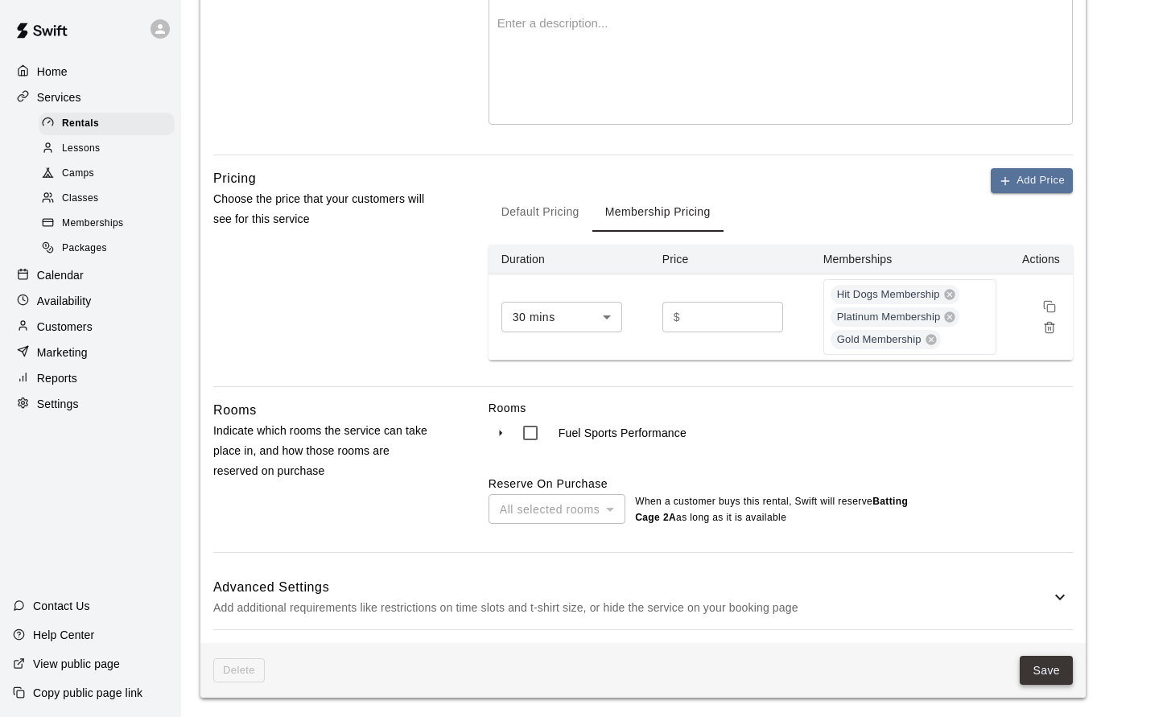
click at [1037, 676] on button "Save" at bounding box center [1046, 671] width 53 height 30
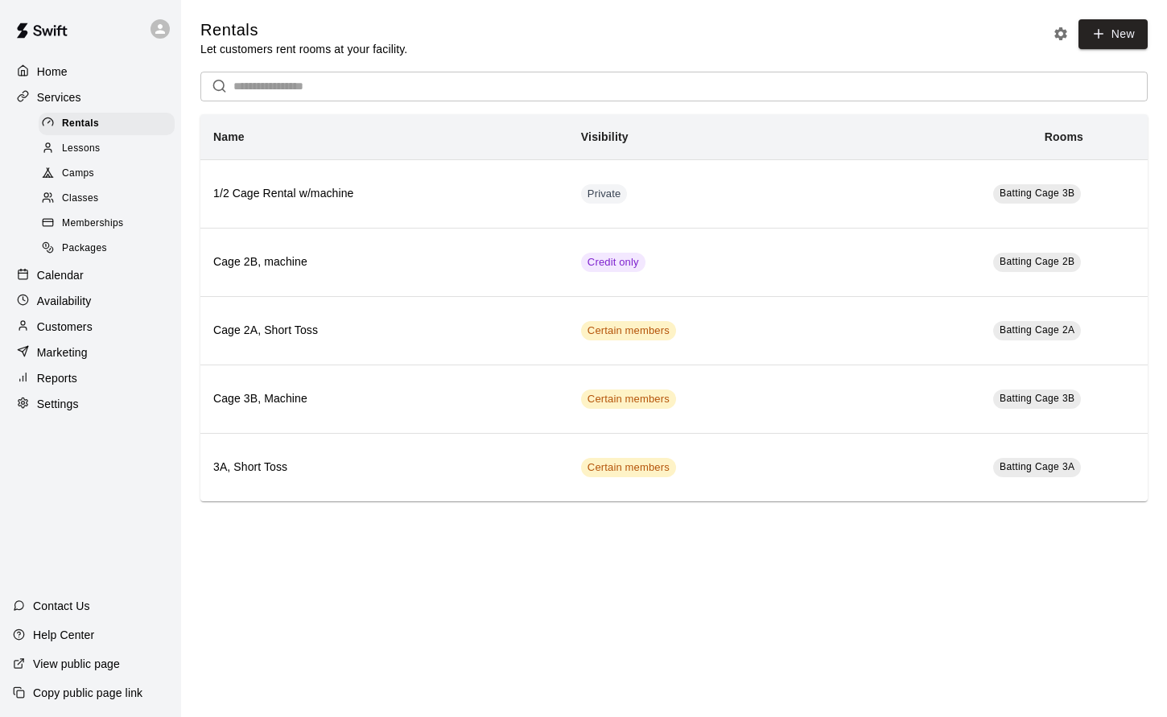
click at [315, 534] on html "Home Services Rentals Lessons Camps Classes Memberships Packages Calendar Avail…" at bounding box center [583, 267] width 1167 height 534
